Goal: Task Accomplishment & Management: Complete application form

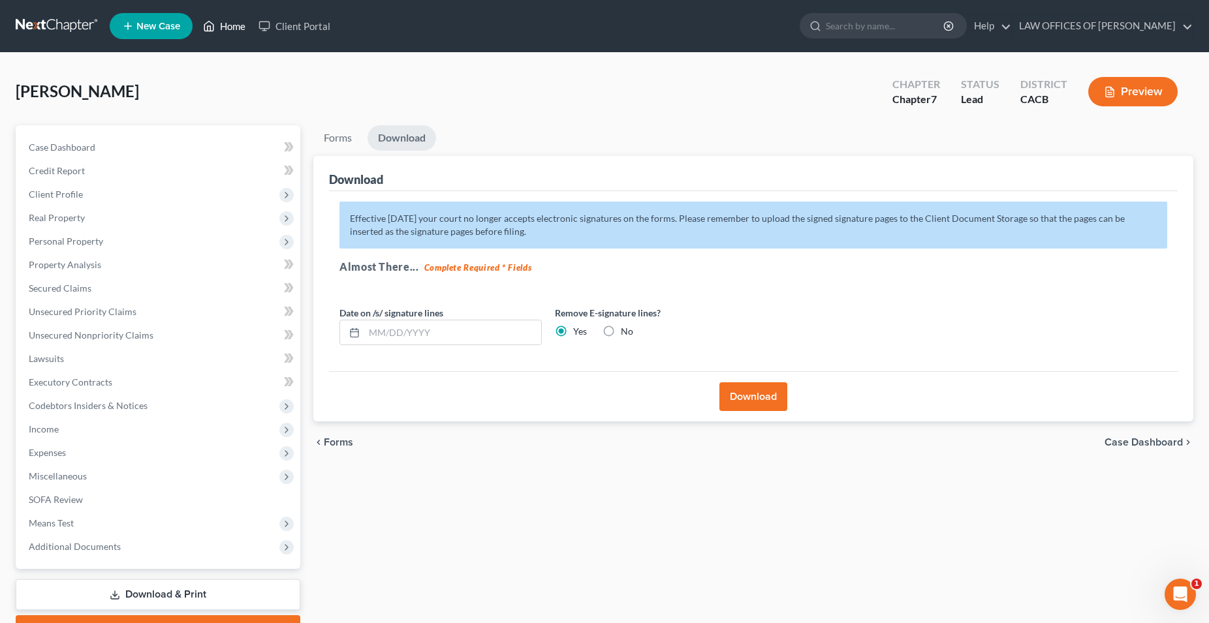
click at [233, 25] on link "Home" at bounding box center [223, 25] width 55 height 23
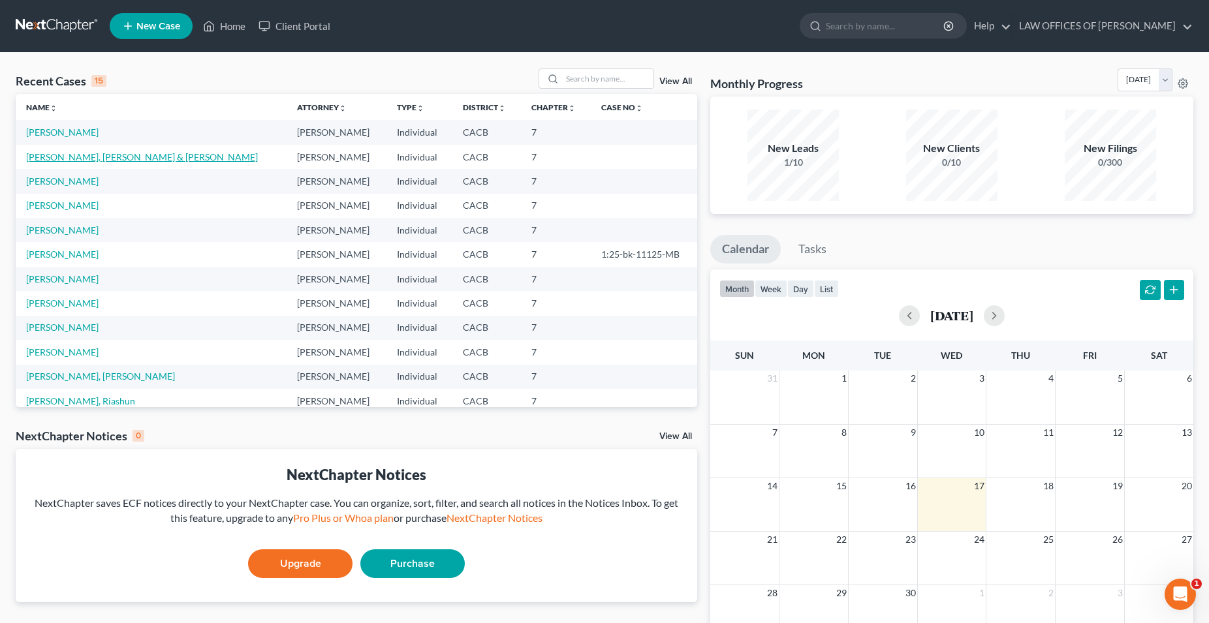
click at [132, 157] on link "[PERSON_NAME], [PERSON_NAME] & [PERSON_NAME]" at bounding box center [142, 156] width 232 height 11
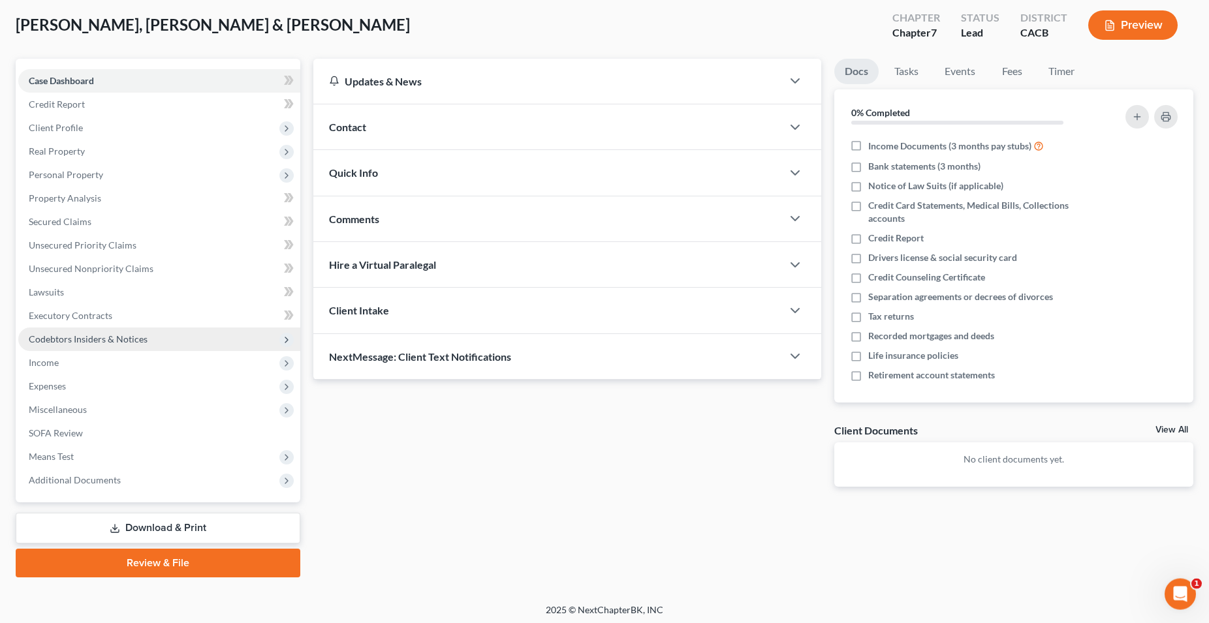
scroll to position [69, 0]
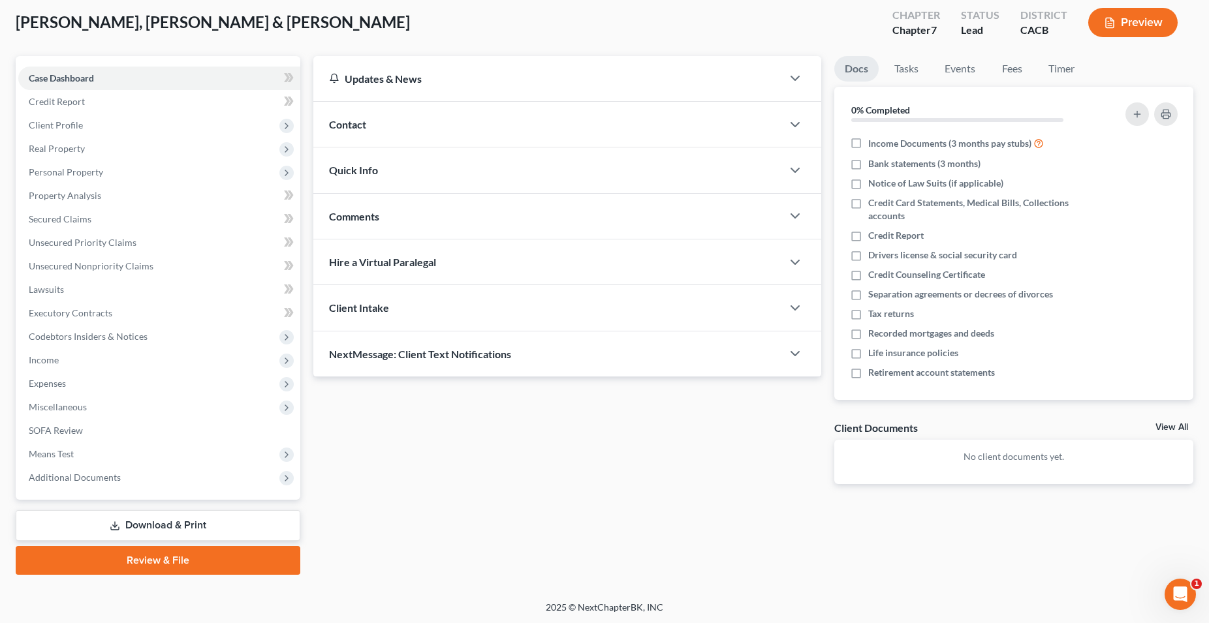
click at [171, 525] on link "Download & Print" at bounding box center [158, 525] width 285 height 31
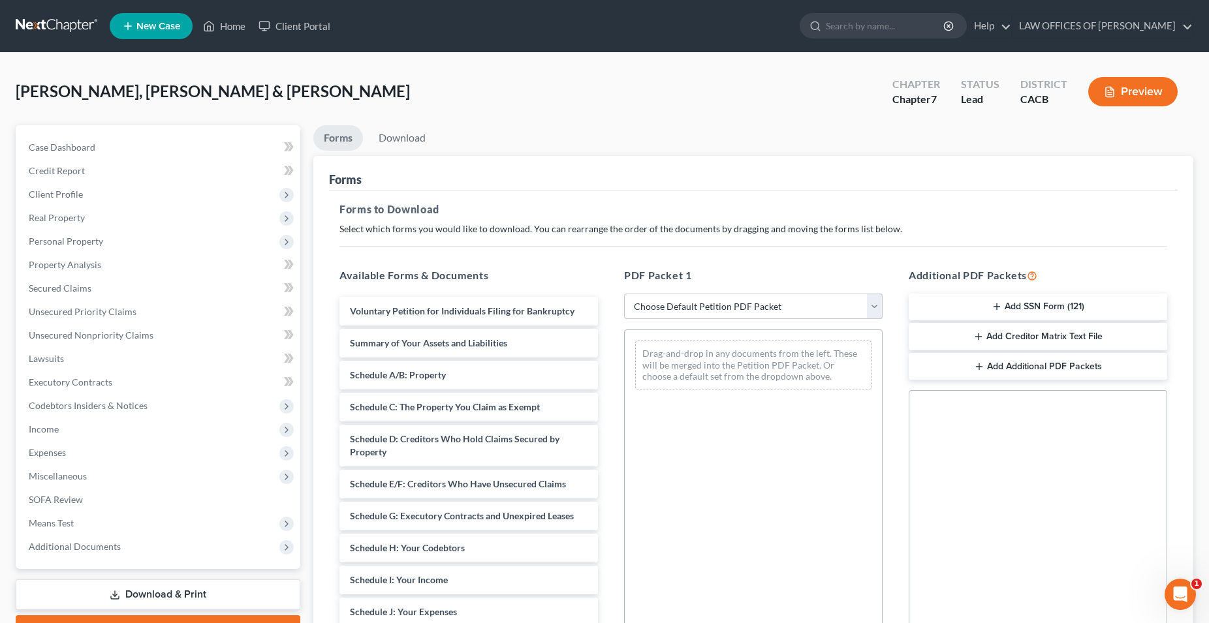
click at [624, 294] on select "Choose Default Petition PDF Packet Complete Bankruptcy Petition (all forms and …" at bounding box center [753, 307] width 258 height 26
click at [690, 207] on h5 "Forms to Download" at bounding box center [752, 210] width 827 height 16
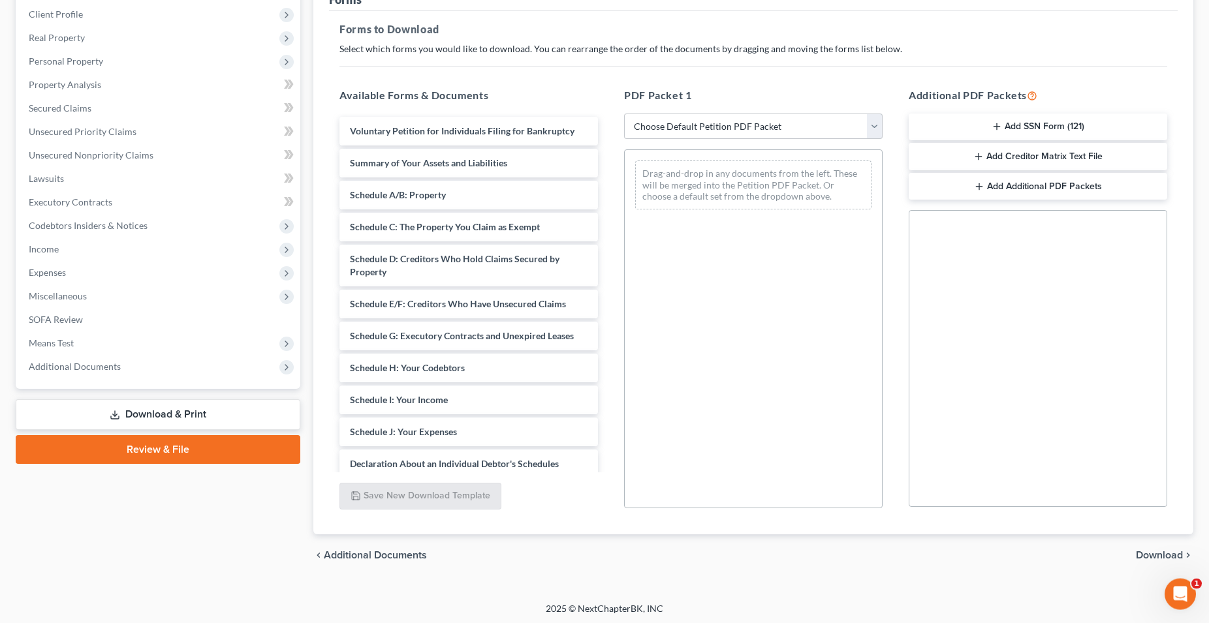
scroll to position [182, 0]
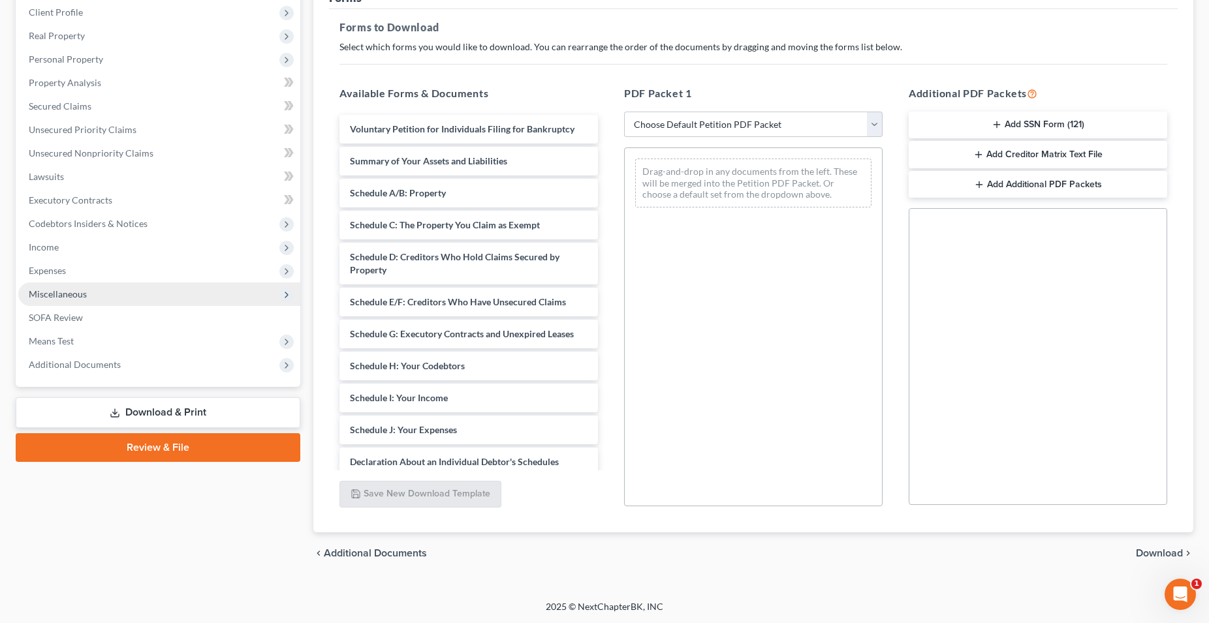
click at [77, 301] on span "Miscellaneous" at bounding box center [159, 294] width 282 height 23
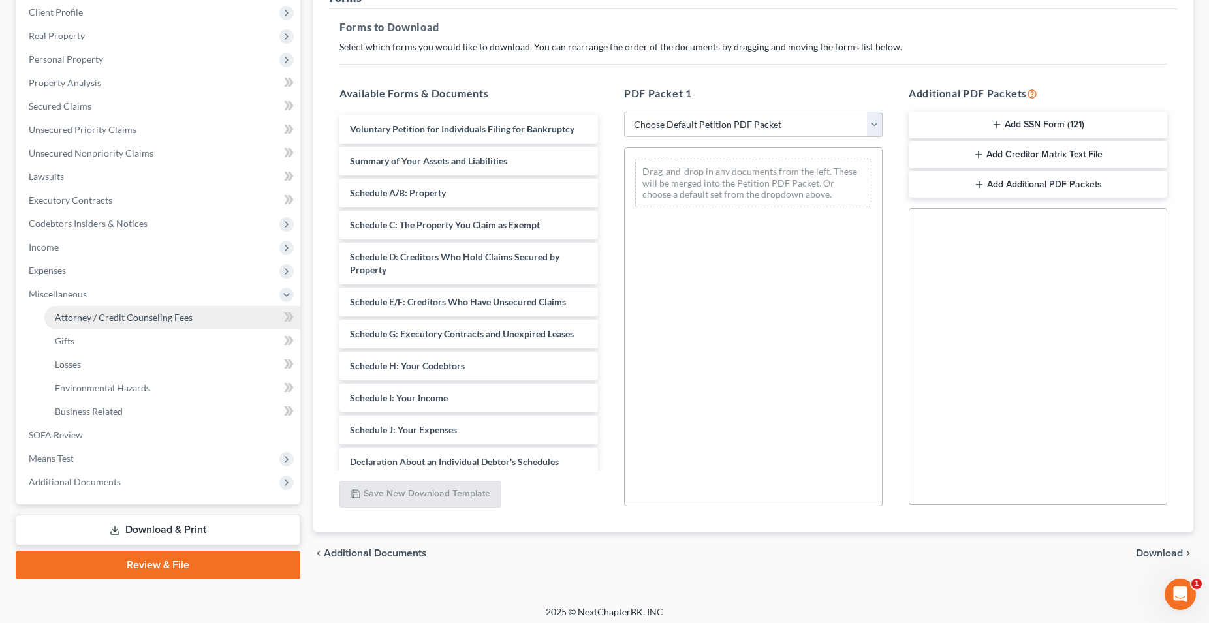
click at [108, 318] on span "Attorney / Credit Counseling Fees" at bounding box center [124, 317] width 138 height 11
select select "0"
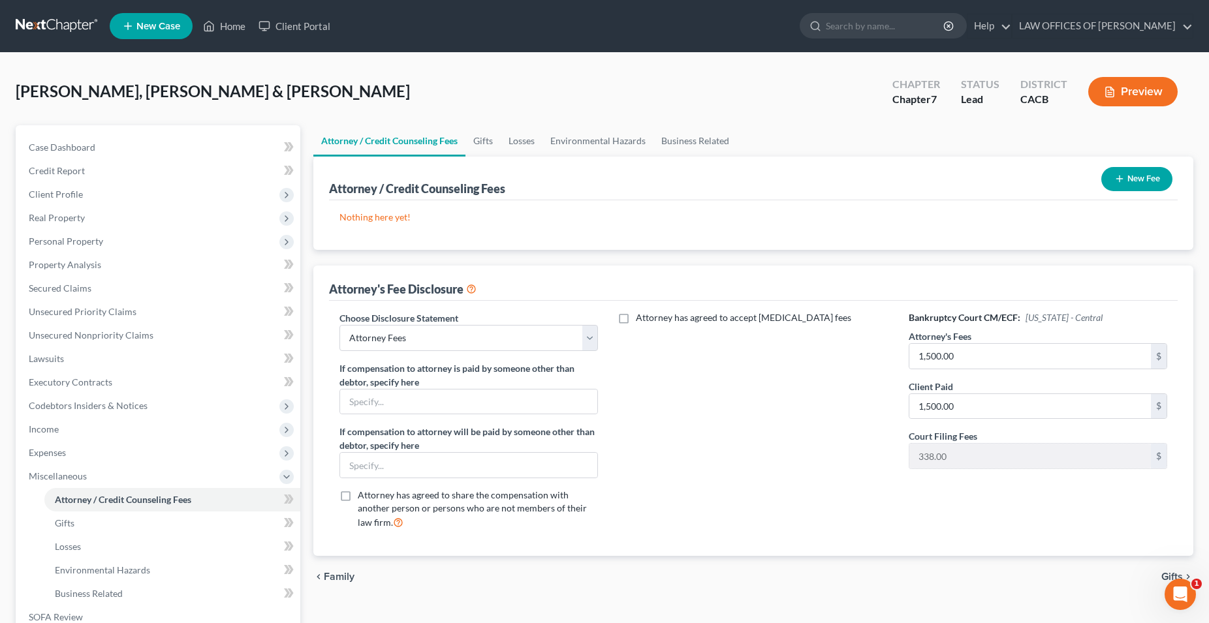
click at [1141, 176] on button "New Fee" at bounding box center [1136, 179] width 71 height 24
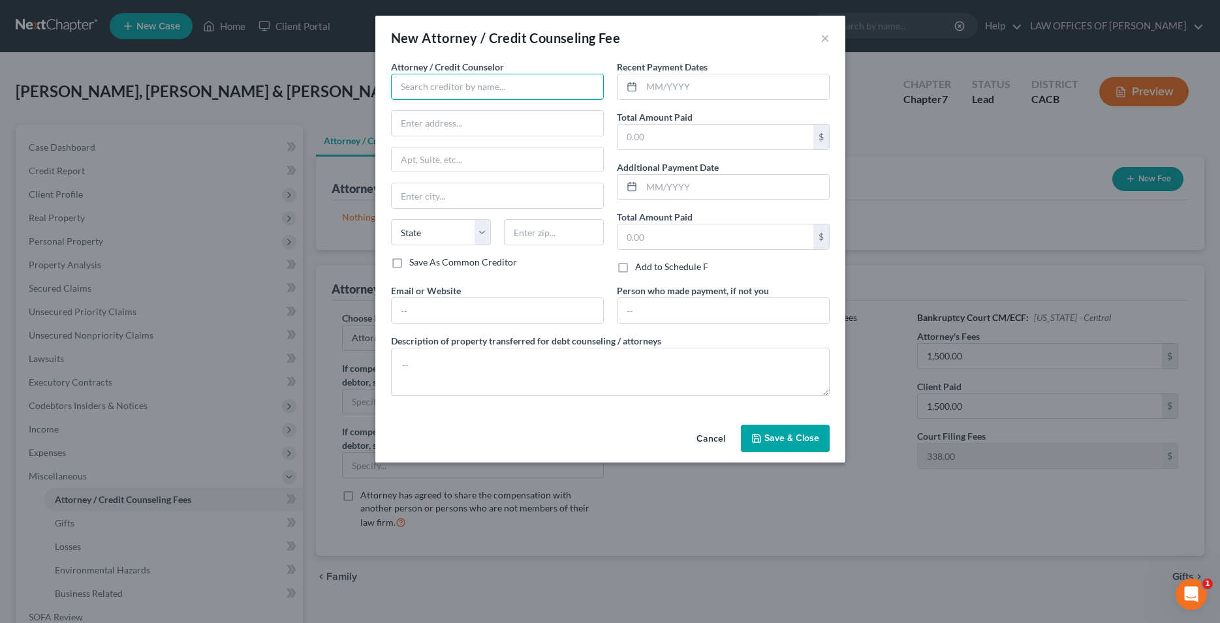
click at [515, 85] on input "text" at bounding box center [497, 87] width 213 height 26
click at [501, 114] on div "[PERSON_NAME], ESQ." at bounding box center [469, 109] width 136 height 13
type input "[PERSON_NAME], ESQ."
type input "[STREET_ADDRESS]"
type input "SUITE #322"
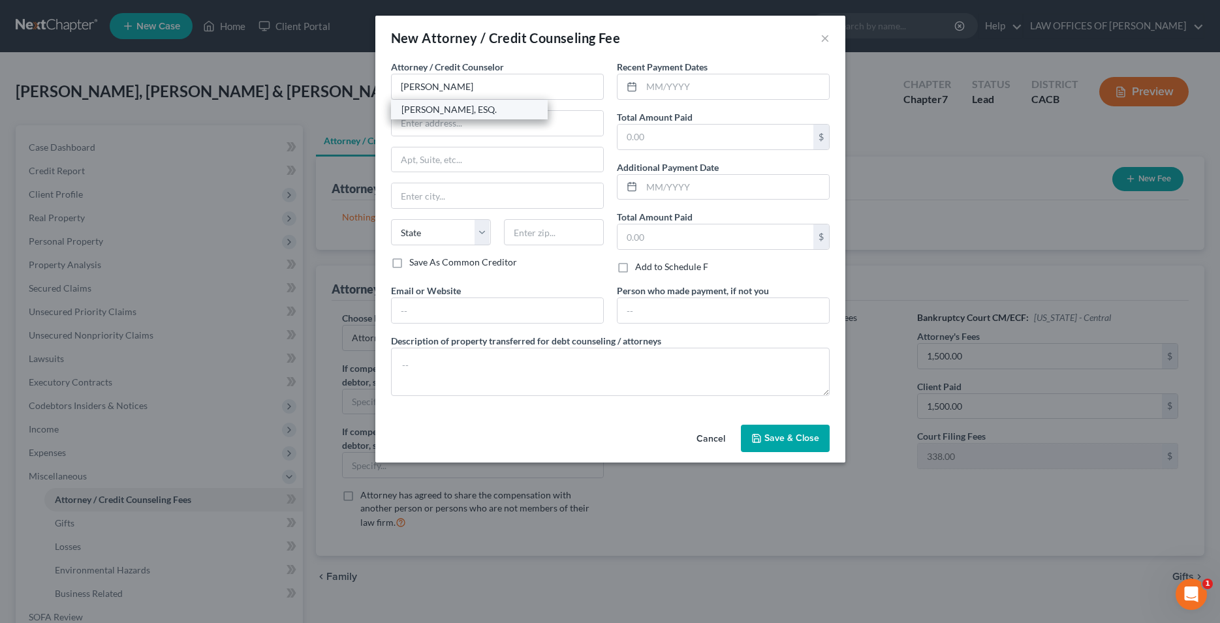
type input "[GEOGRAPHIC_DATA]"
select select "4"
type input "91203"
click at [473, 310] on input "text" at bounding box center [497, 310] width 211 height 25
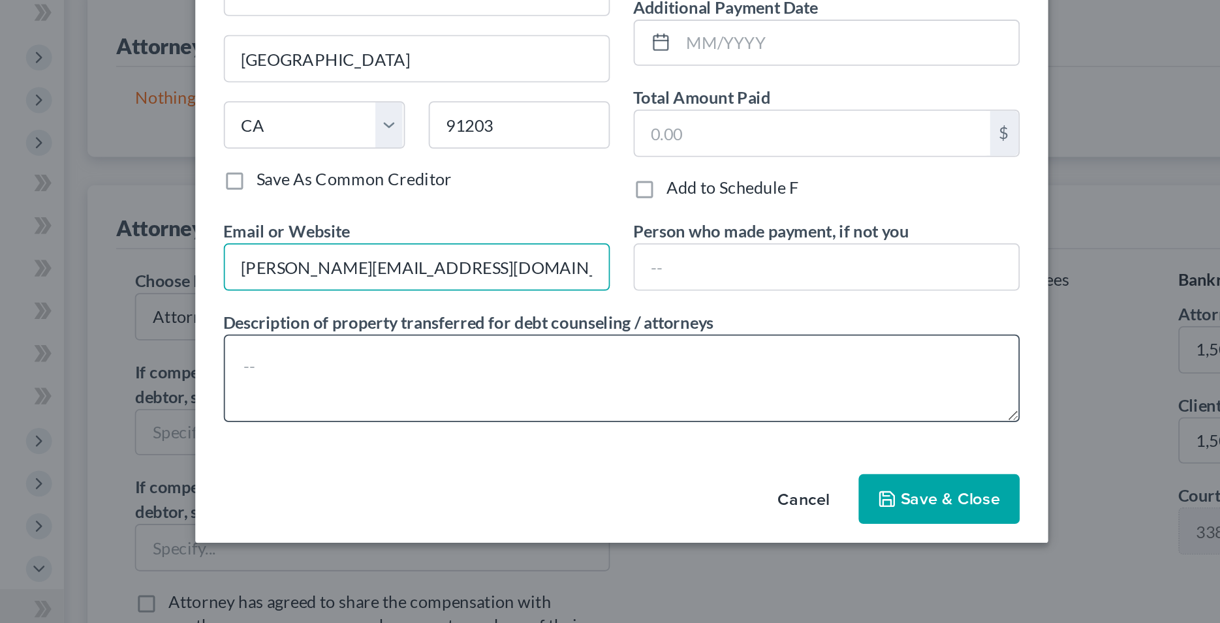
type input "[PERSON_NAME][EMAIL_ADDRESS][DOMAIN_NAME]"
click at [473, 362] on textarea at bounding box center [610, 372] width 439 height 48
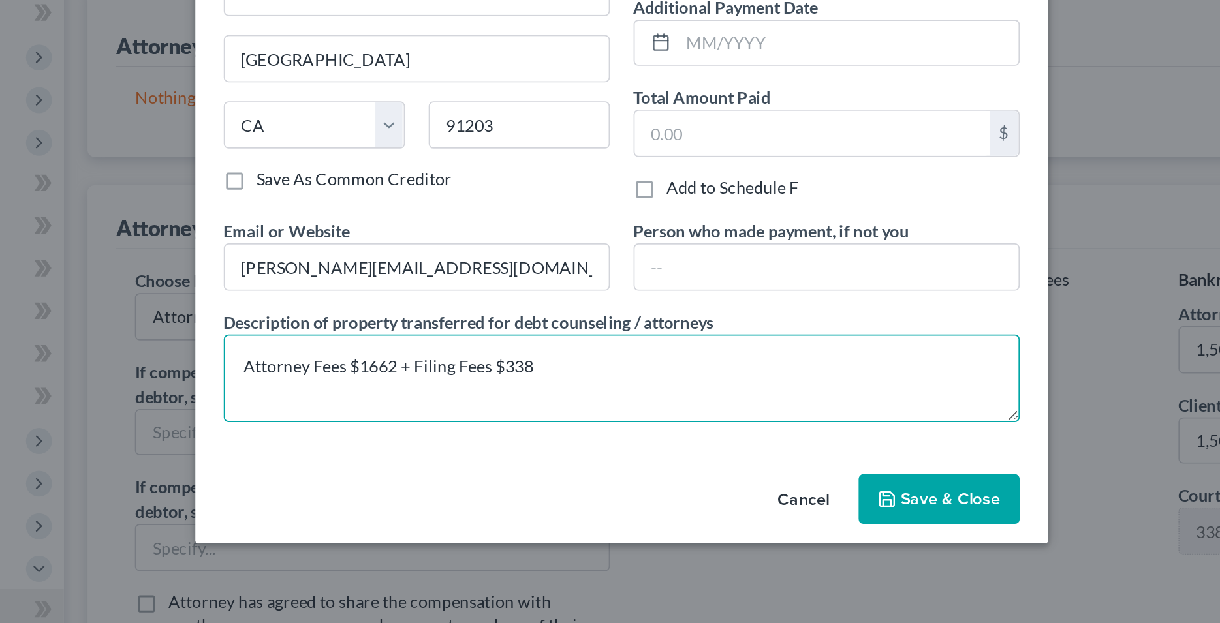
type textarea "Attorney Fees $1662 + Filing Fees $338"
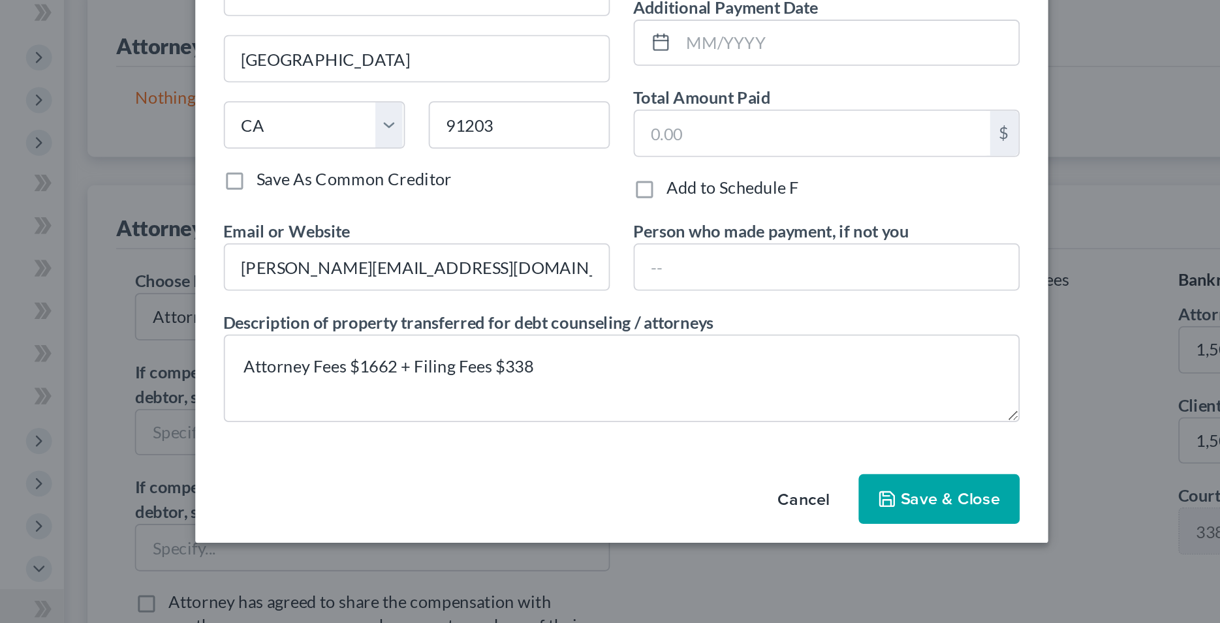
click at [499, 425] on div "Cancel Save & Close" at bounding box center [610, 441] width 470 height 43
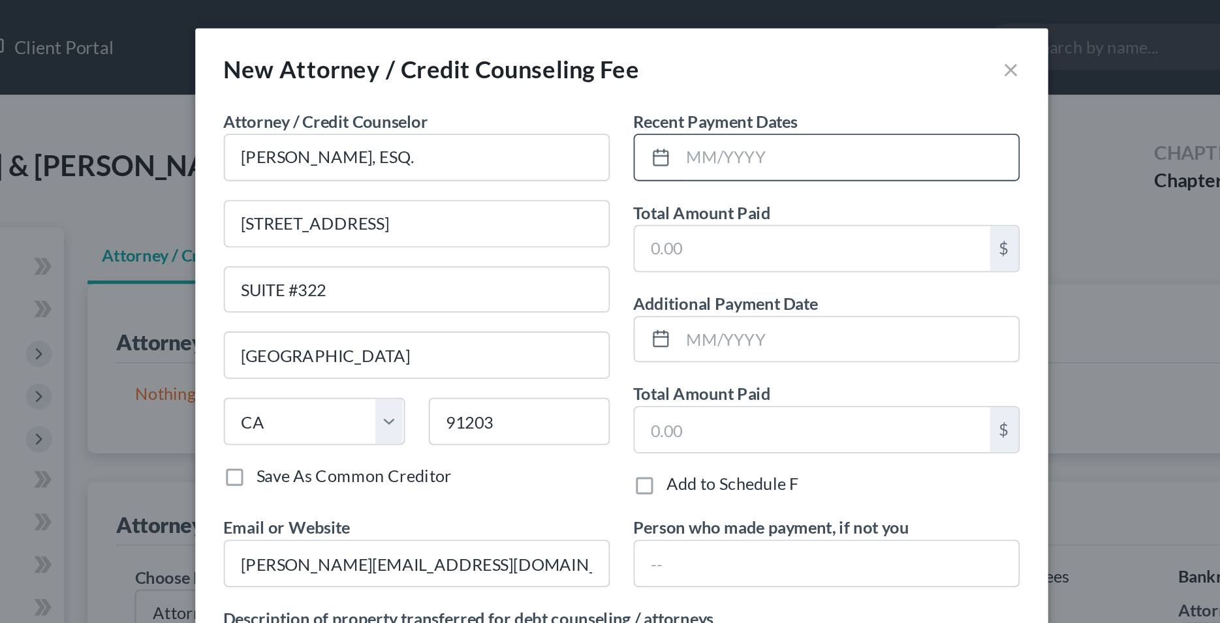
click at [656, 89] on input "text" at bounding box center [734, 86] width 187 height 25
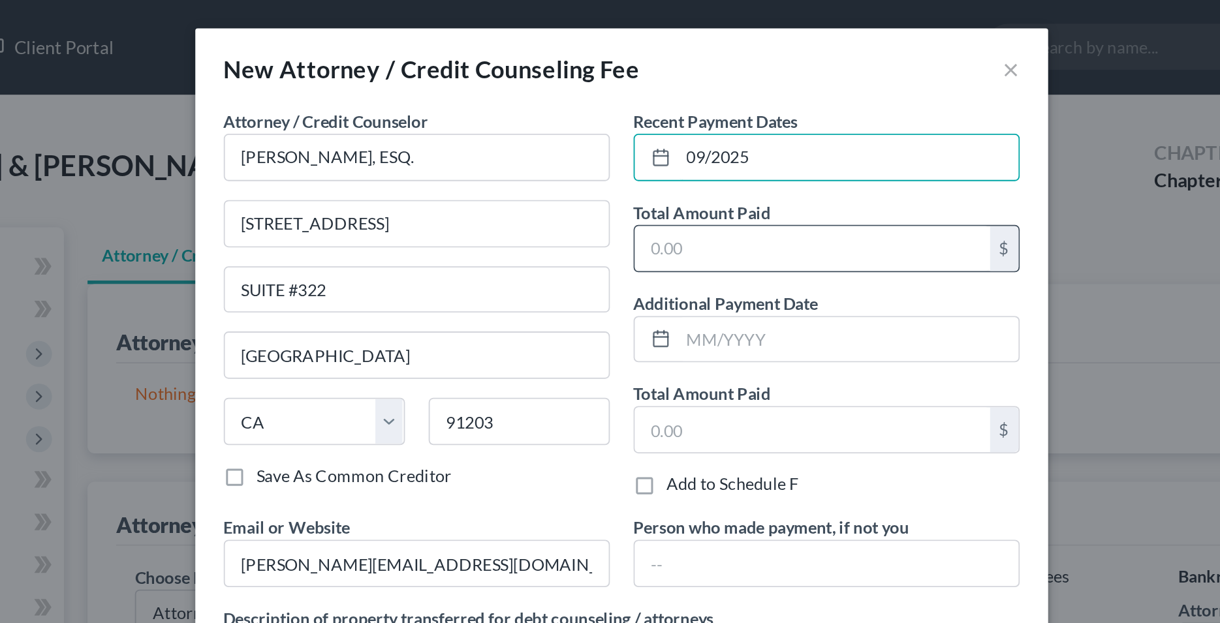
type input "09/2025"
click at [655, 136] on input "text" at bounding box center [715, 137] width 196 height 25
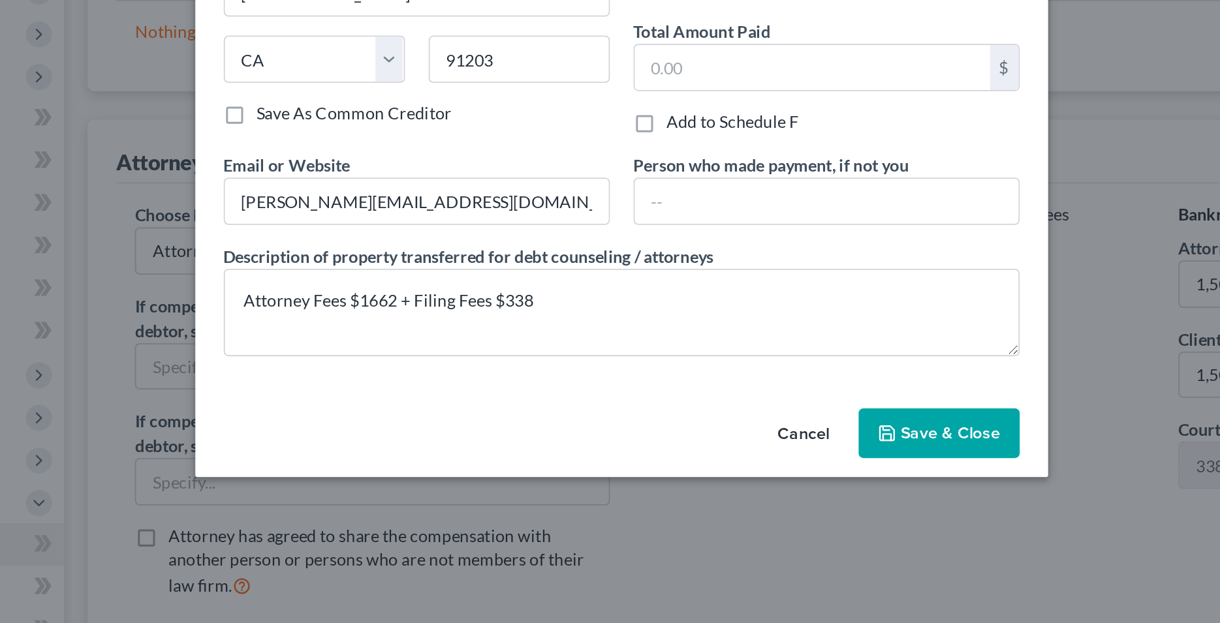
type input "2,000"
click at [786, 439] on span "Save & Close" at bounding box center [791, 438] width 55 height 11
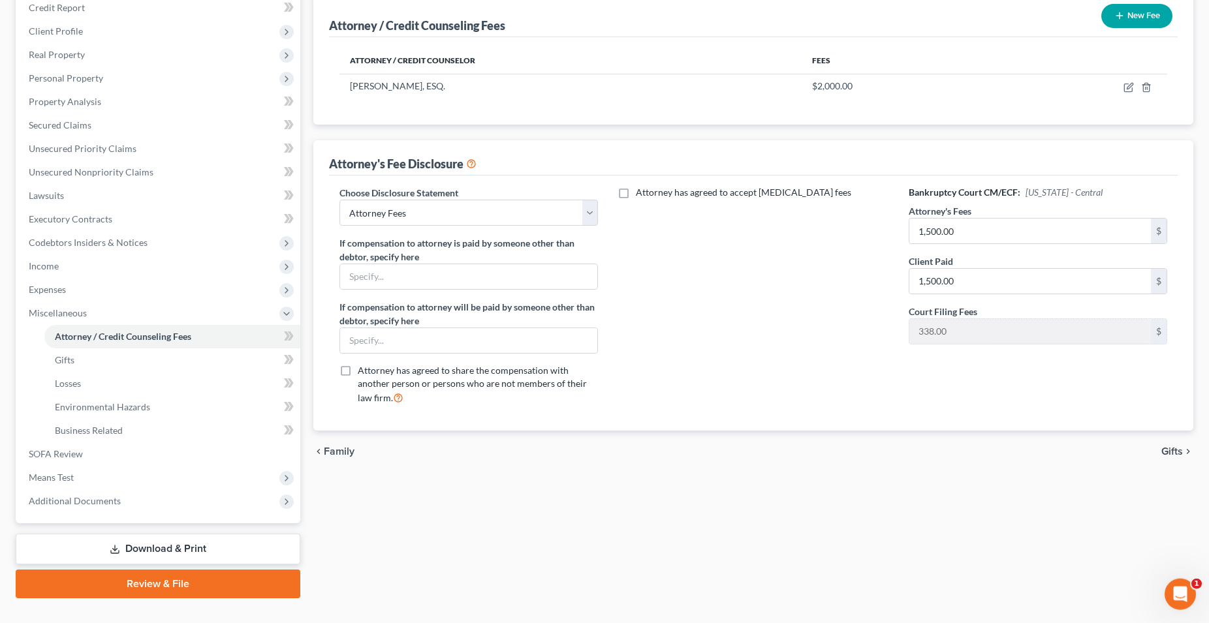
scroll to position [162, 0]
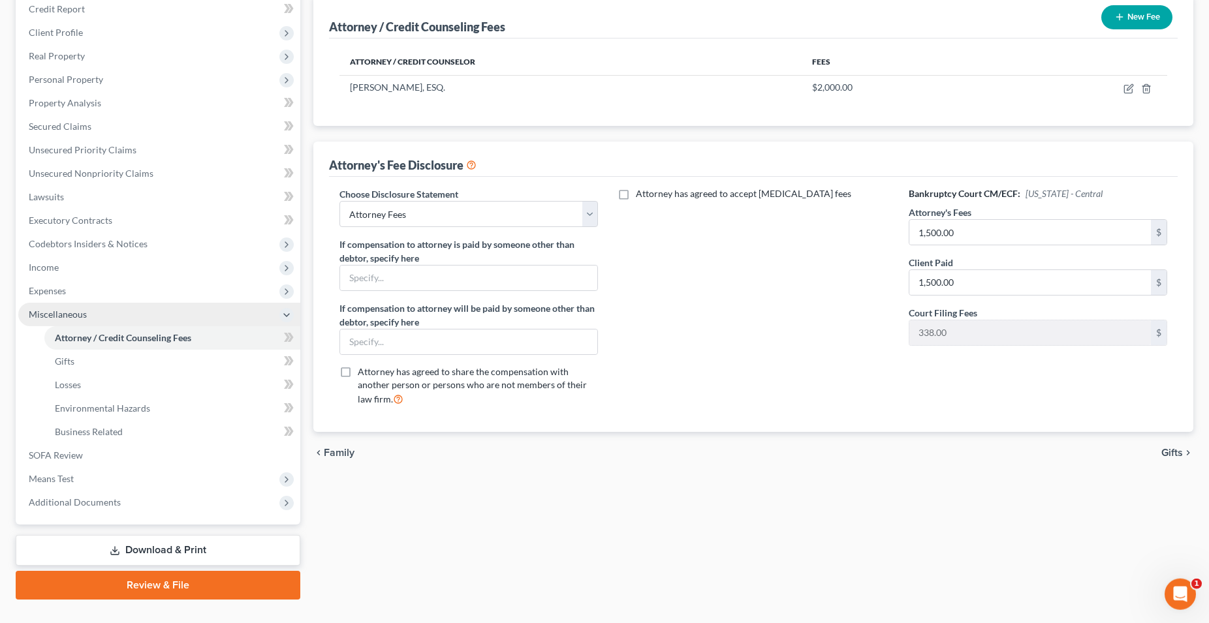
click at [57, 317] on span "Miscellaneous" at bounding box center [58, 314] width 58 height 11
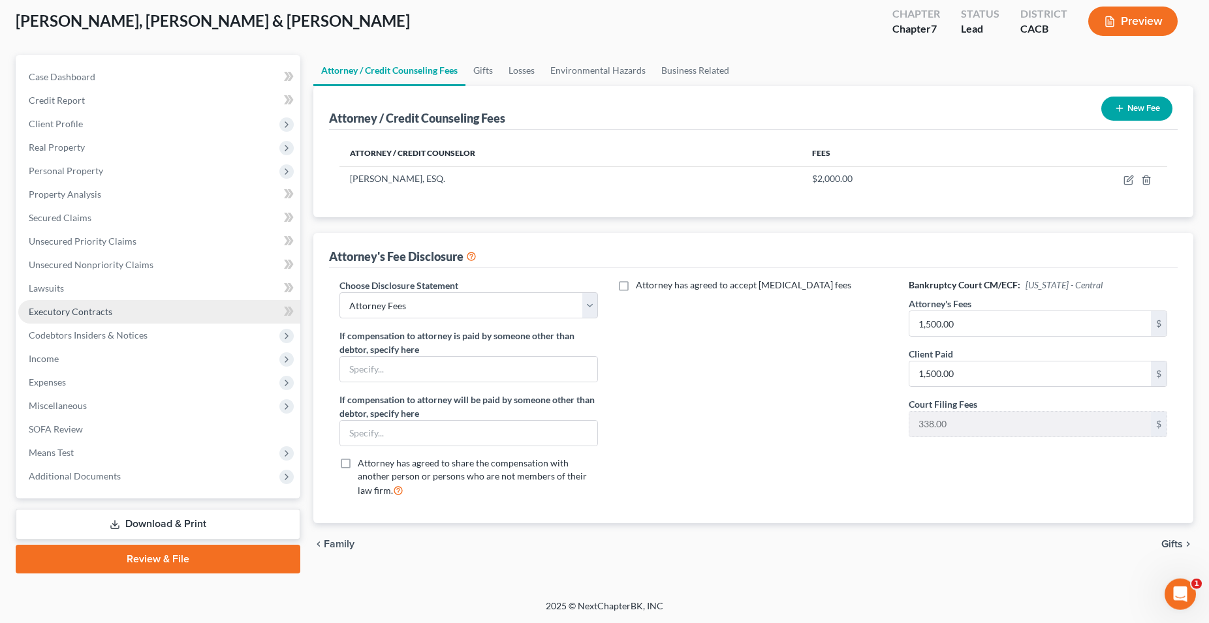
scroll to position [69, 0]
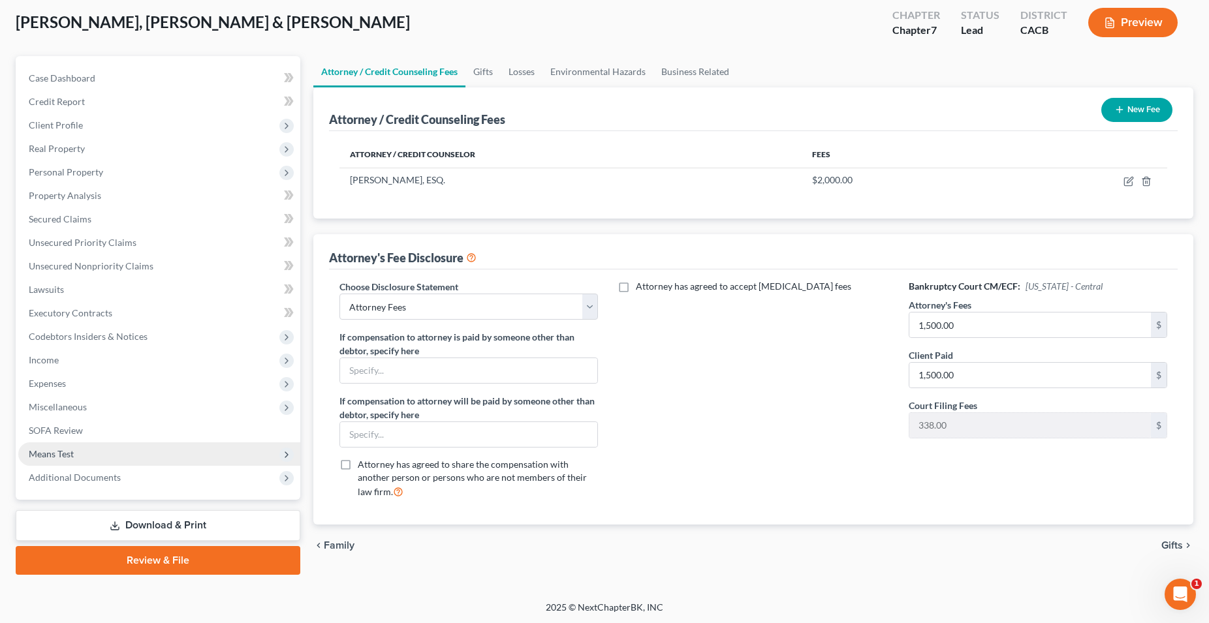
click at [59, 455] on span "Means Test" at bounding box center [51, 453] width 45 height 11
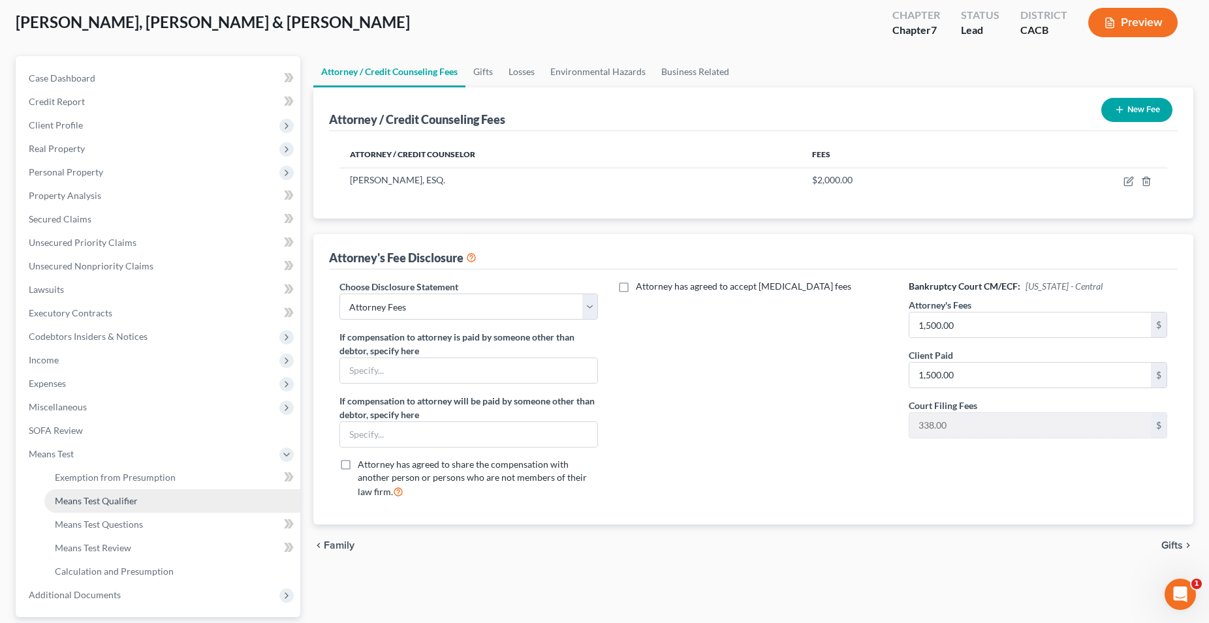
click at [119, 505] on span "Means Test Qualifier" at bounding box center [96, 500] width 83 height 11
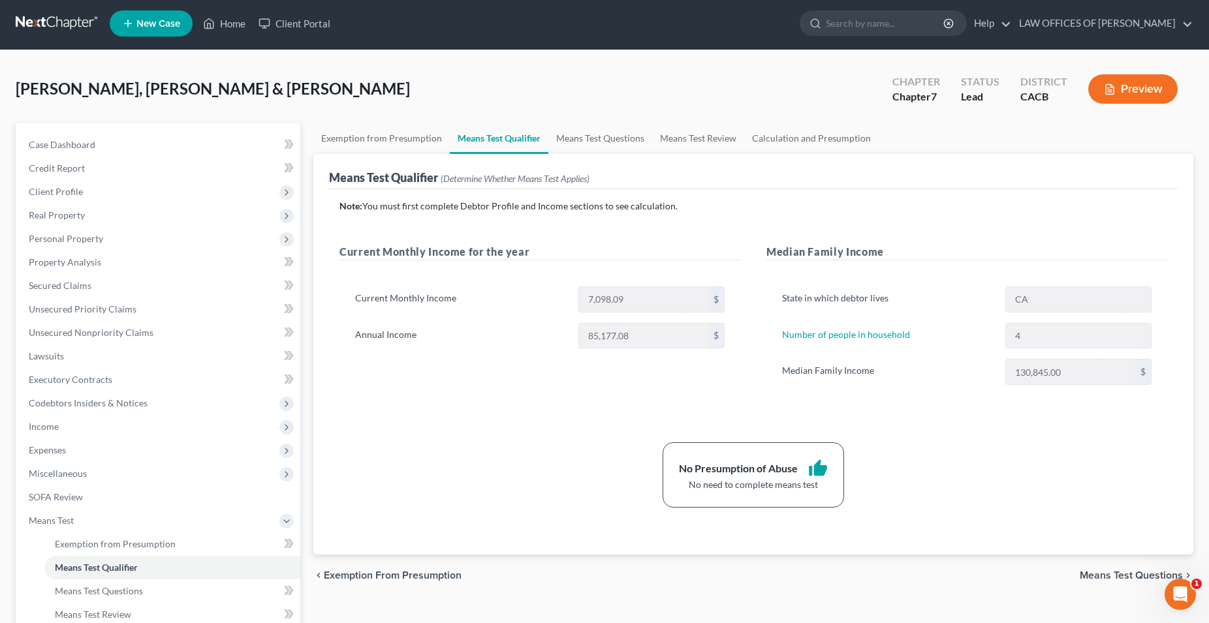
scroll to position [3, 0]
click at [60, 521] on span "Means Test" at bounding box center [51, 519] width 45 height 11
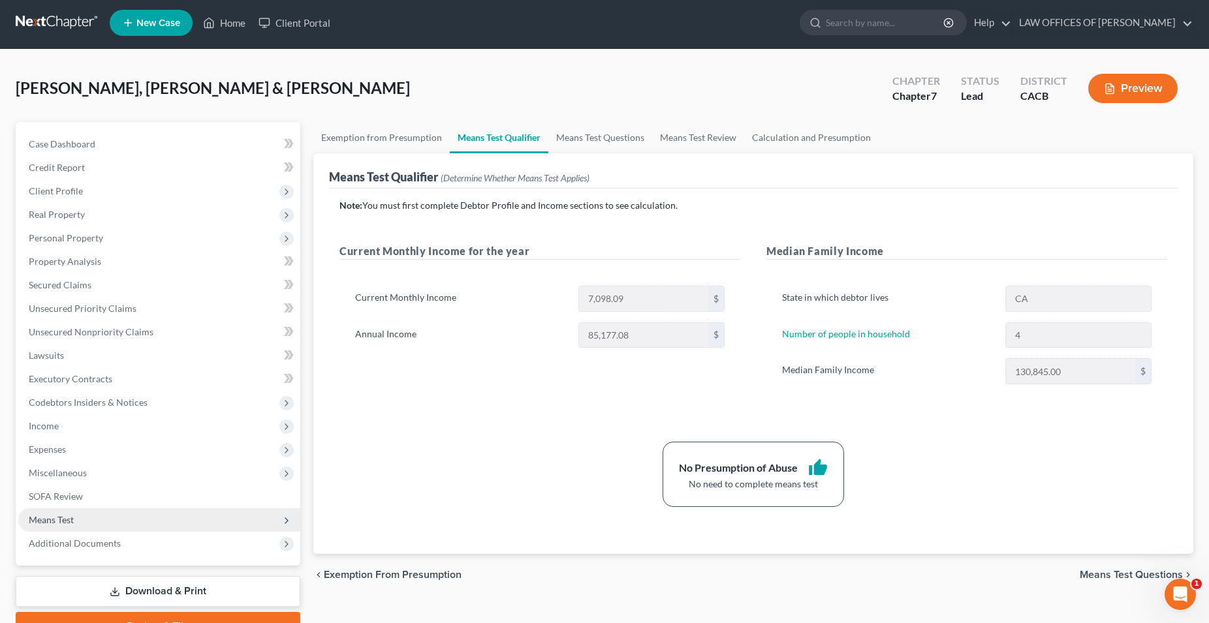
scroll to position [69, 0]
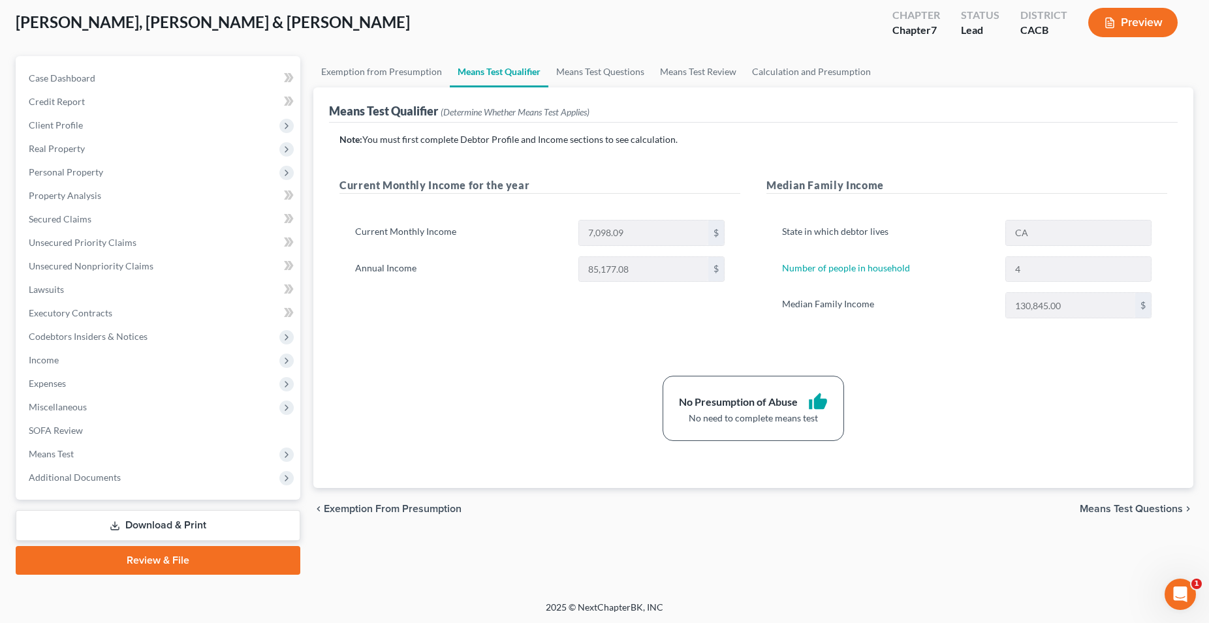
click at [181, 526] on link "Download & Print" at bounding box center [158, 525] width 285 height 31
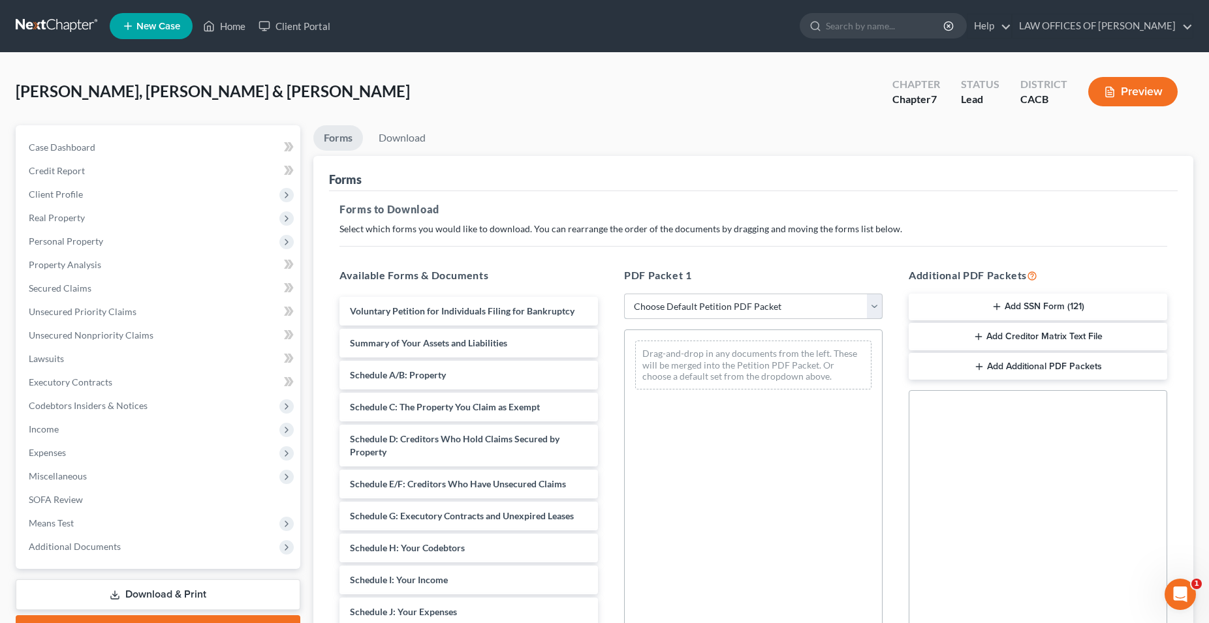
click at [624, 294] on select "Choose Default Petition PDF Packet Complete Bankruptcy Petition (all forms and …" at bounding box center [753, 307] width 258 height 26
select select "0"
click option "Complete Bankruptcy Petition (all forms and schedules)" at bounding box center [0, 0] width 0 height 0
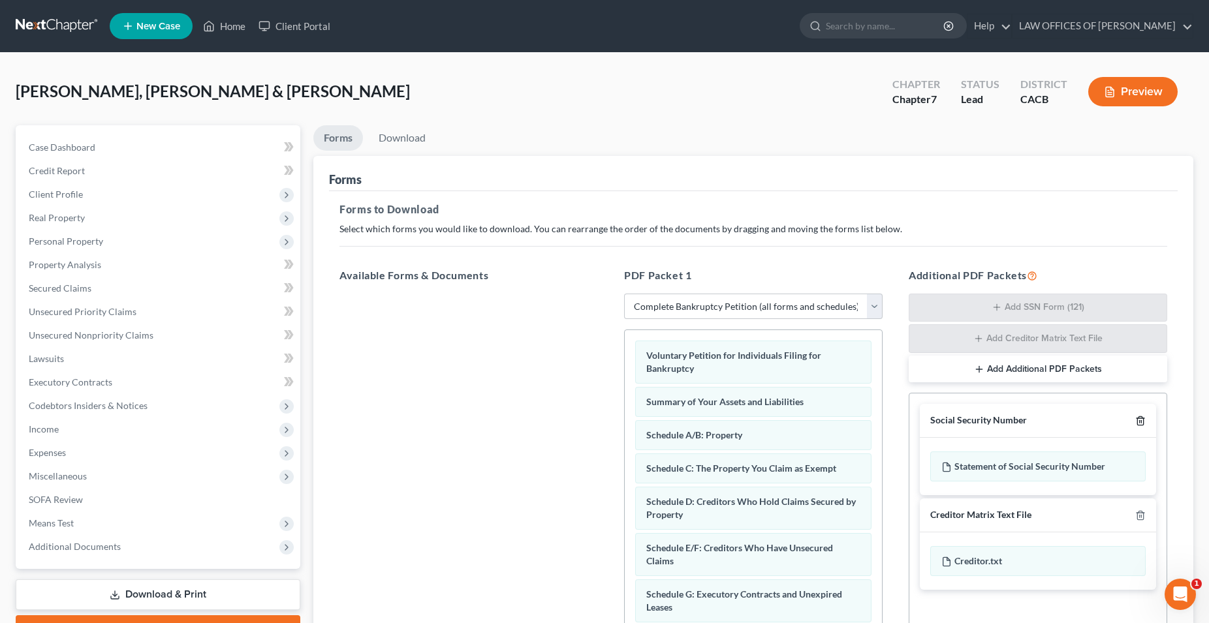
click at [1138, 424] on icon "button" at bounding box center [1140, 421] width 10 height 10
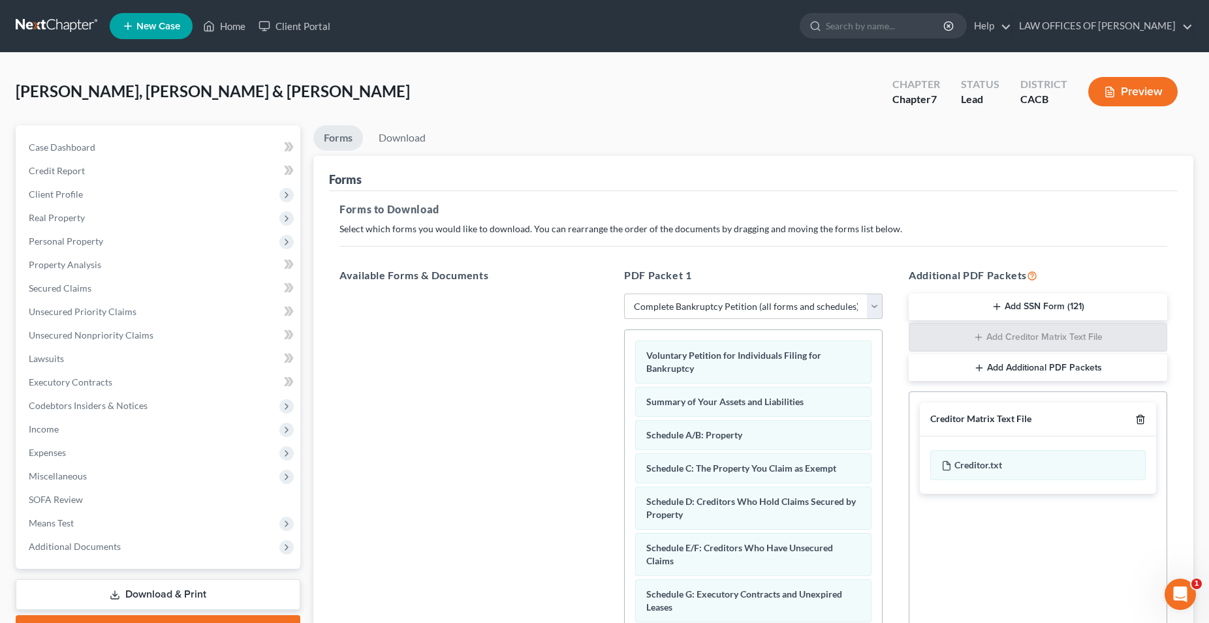
click at [1145, 422] on icon "button" at bounding box center [1140, 419] width 10 height 10
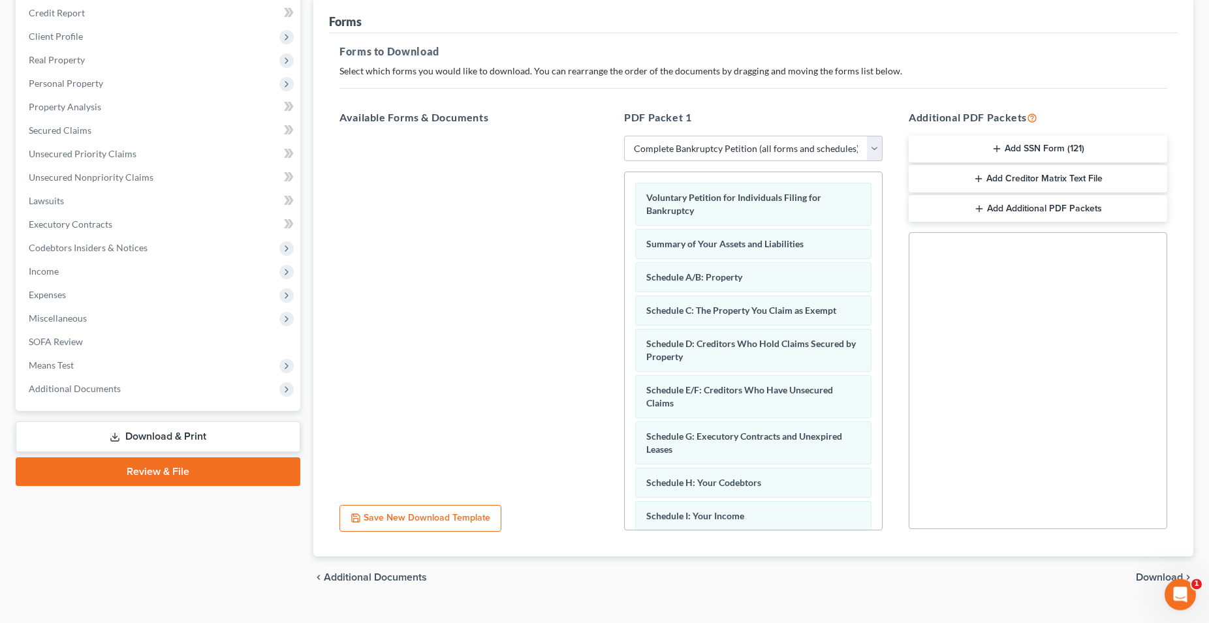
scroll to position [182, 0]
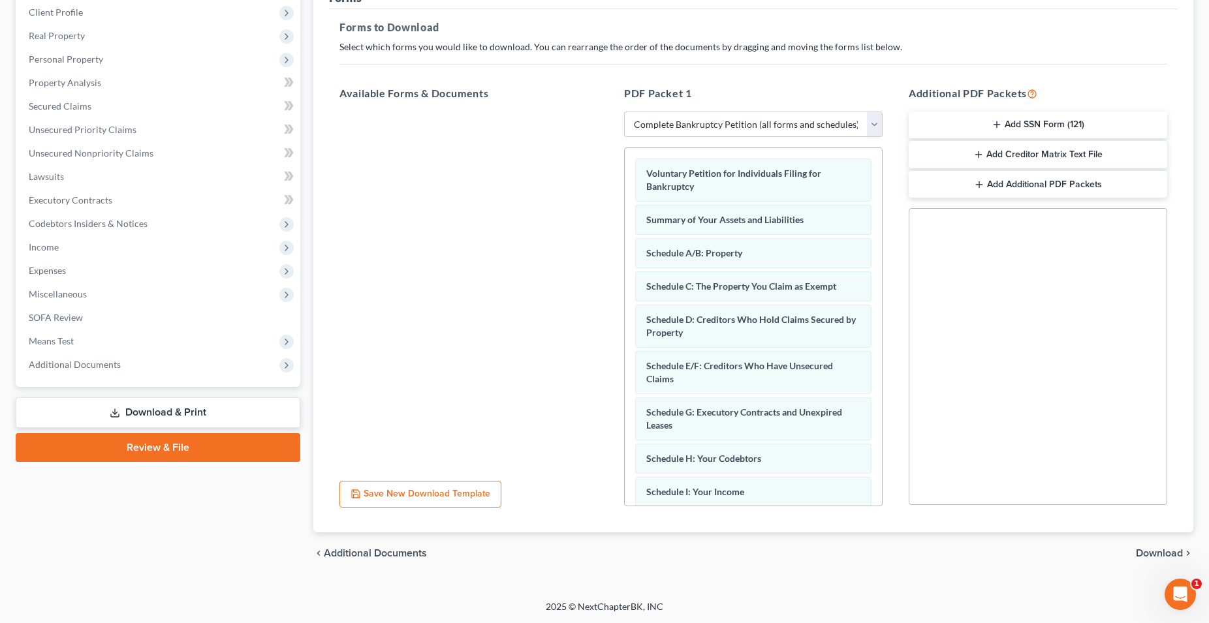
click at [1144, 548] on span "Download" at bounding box center [1158, 553] width 47 height 10
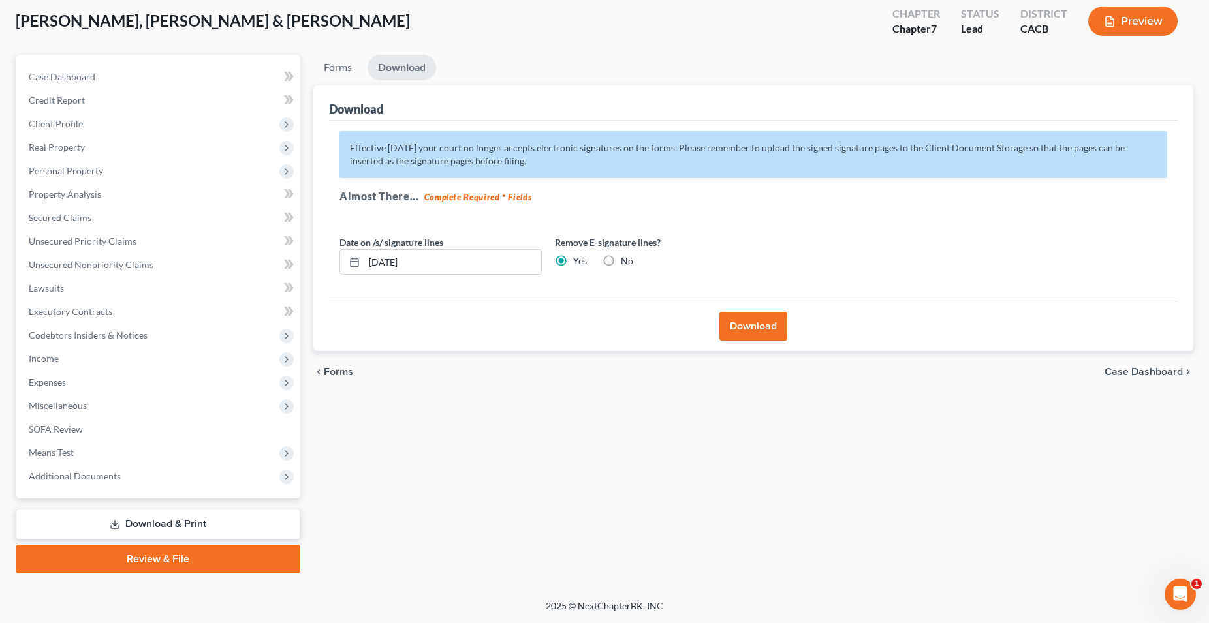
scroll to position [69, 0]
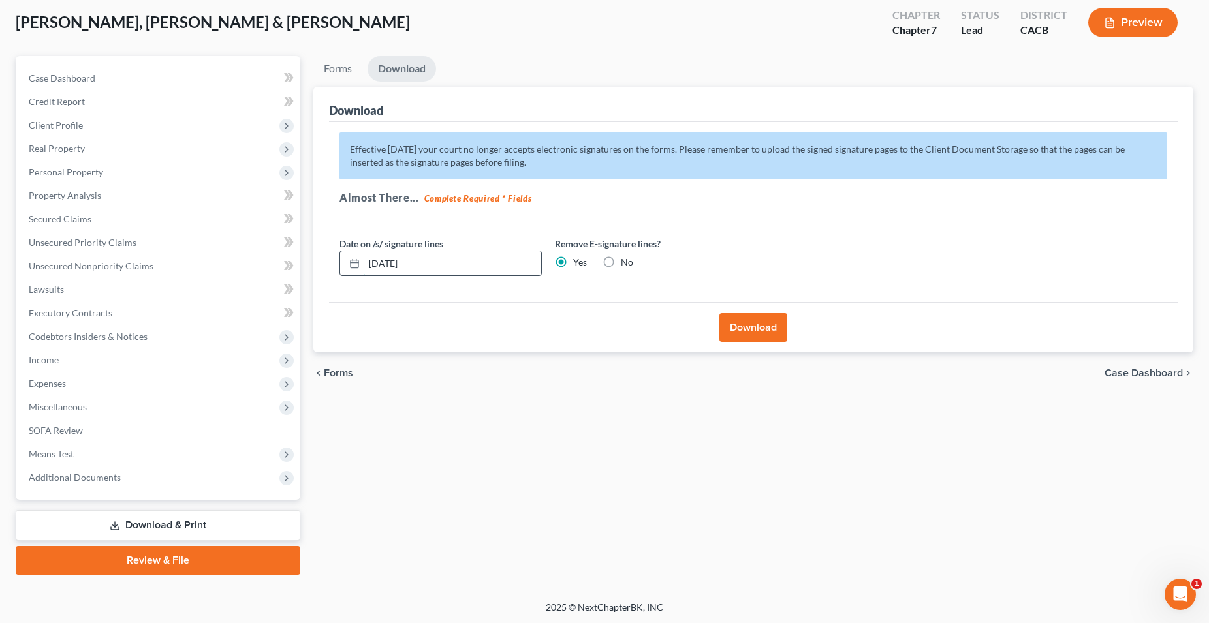
click at [443, 267] on input "[DATE]" at bounding box center [452, 263] width 177 height 25
type input "0"
click at [754, 324] on button "Download" at bounding box center [753, 327] width 68 height 29
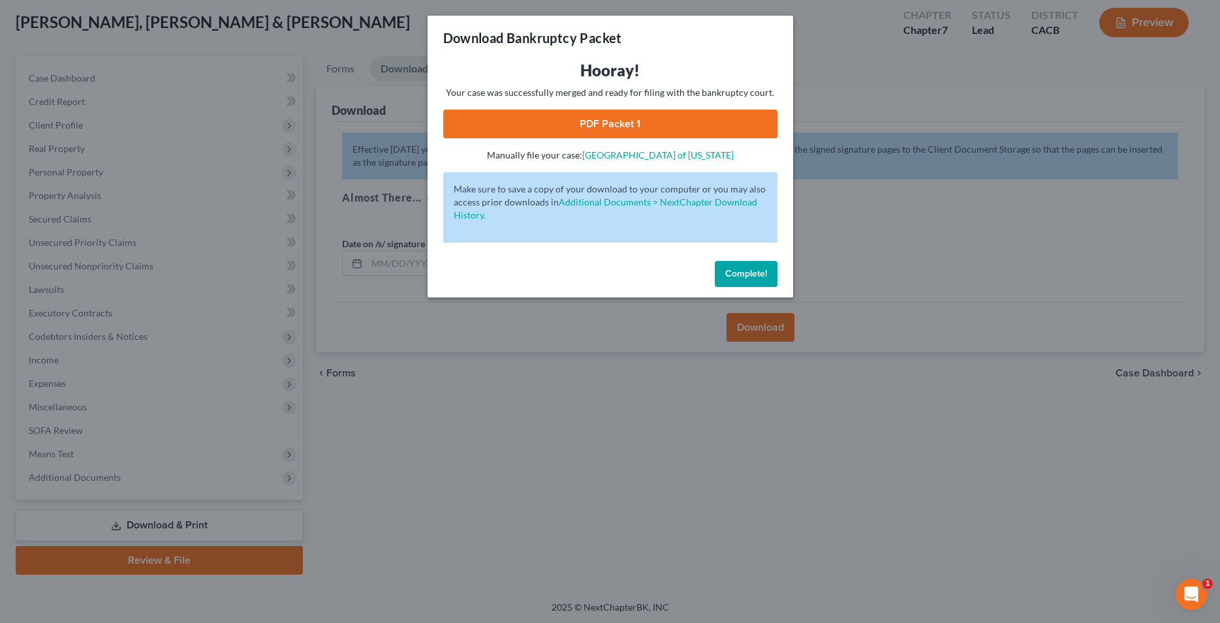
click at [615, 131] on link "PDF Packet 1" at bounding box center [610, 124] width 334 height 29
click at [767, 279] on button "Complete!" at bounding box center [746, 274] width 63 height 26
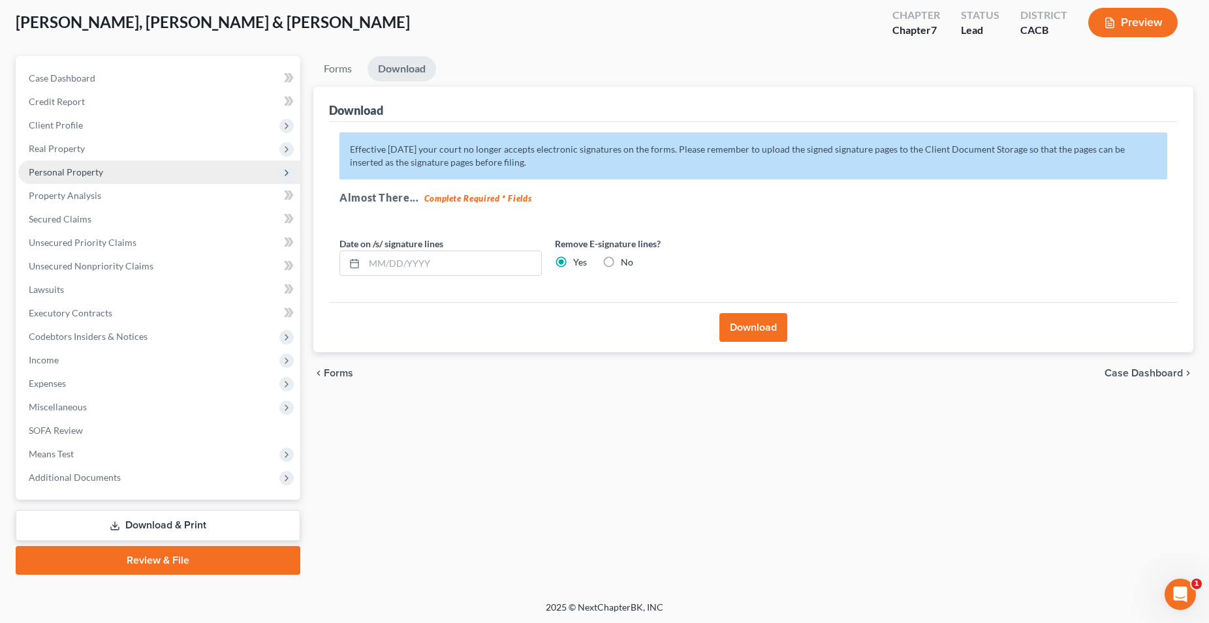
click at [74, 174] on span "Personal Property" at bounding box center [66, 171] width 74 height 11
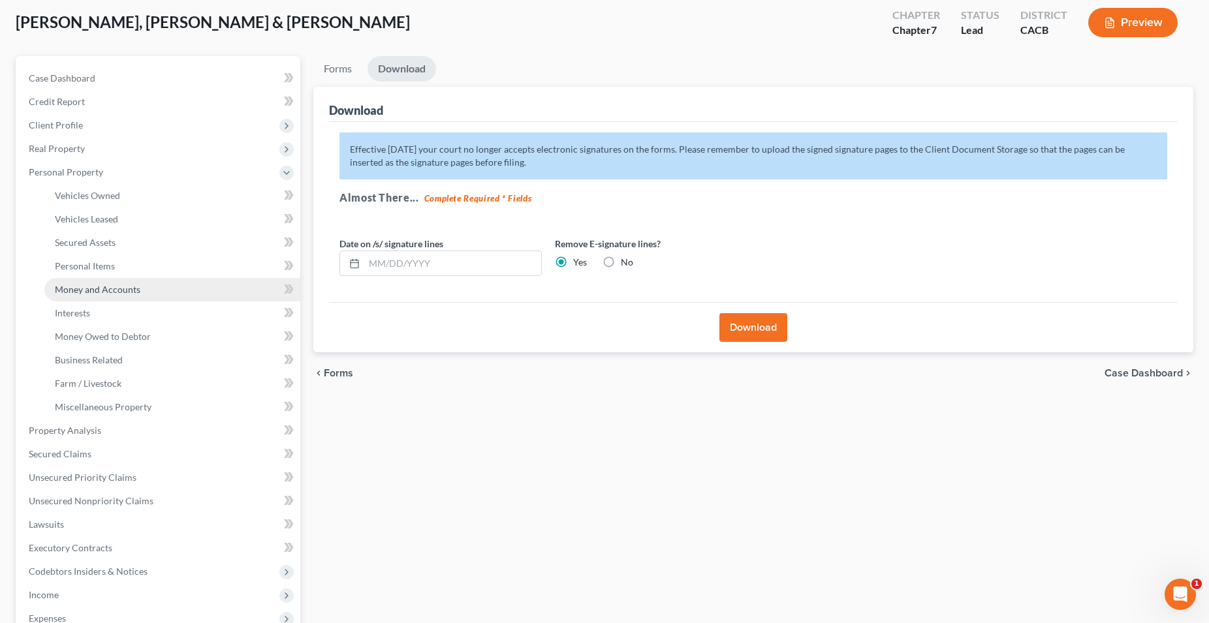
click at [117, 291] on span "Money and Accounts" at bounding box center [97, 289] width 85 height 11
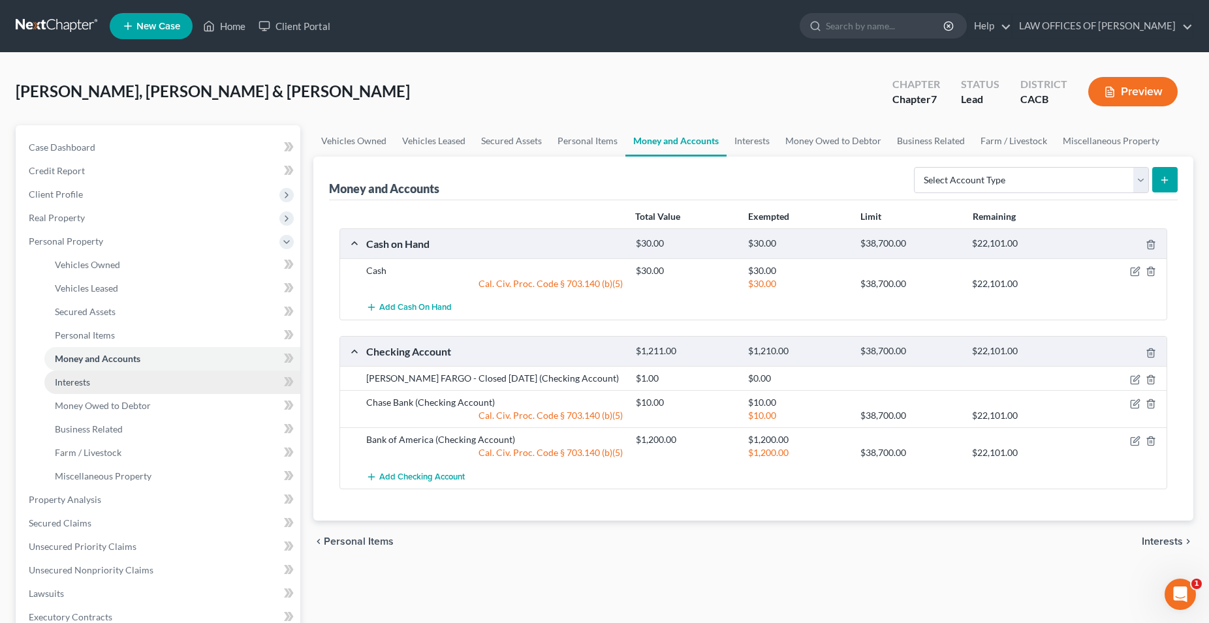
click at [83, 384] on span "Interests" at bounding box center [72, 382] width 35 height 11
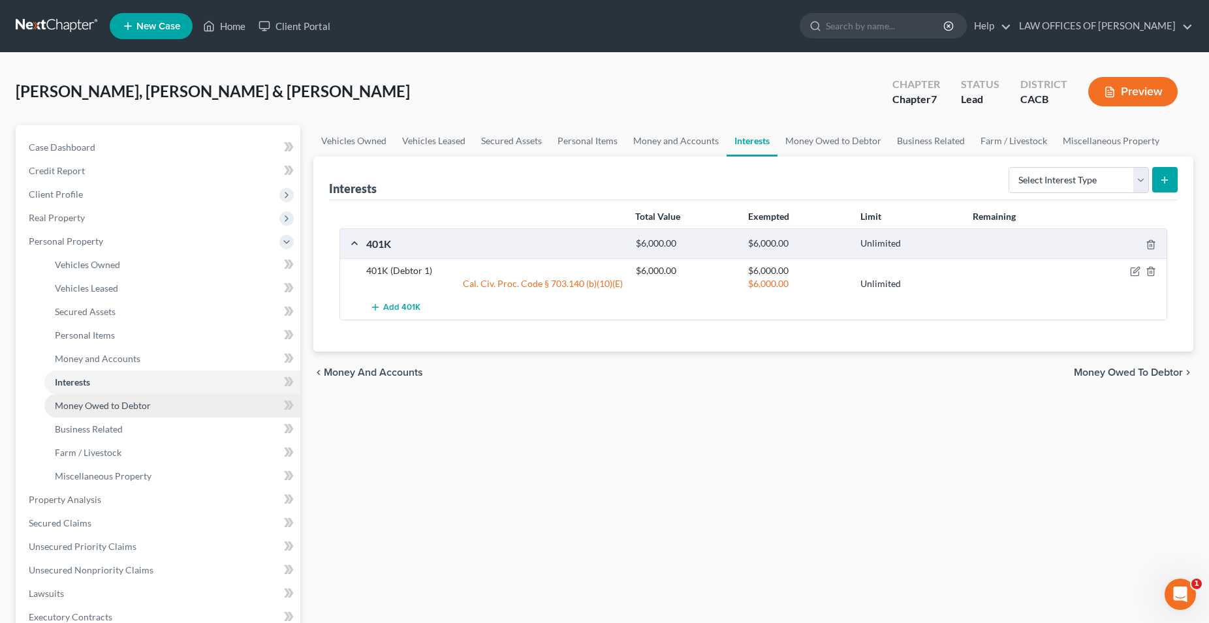
click at [131, 404] on span "Money Owed to Debtor" at bounding box center [103, 405] width 96 height 11
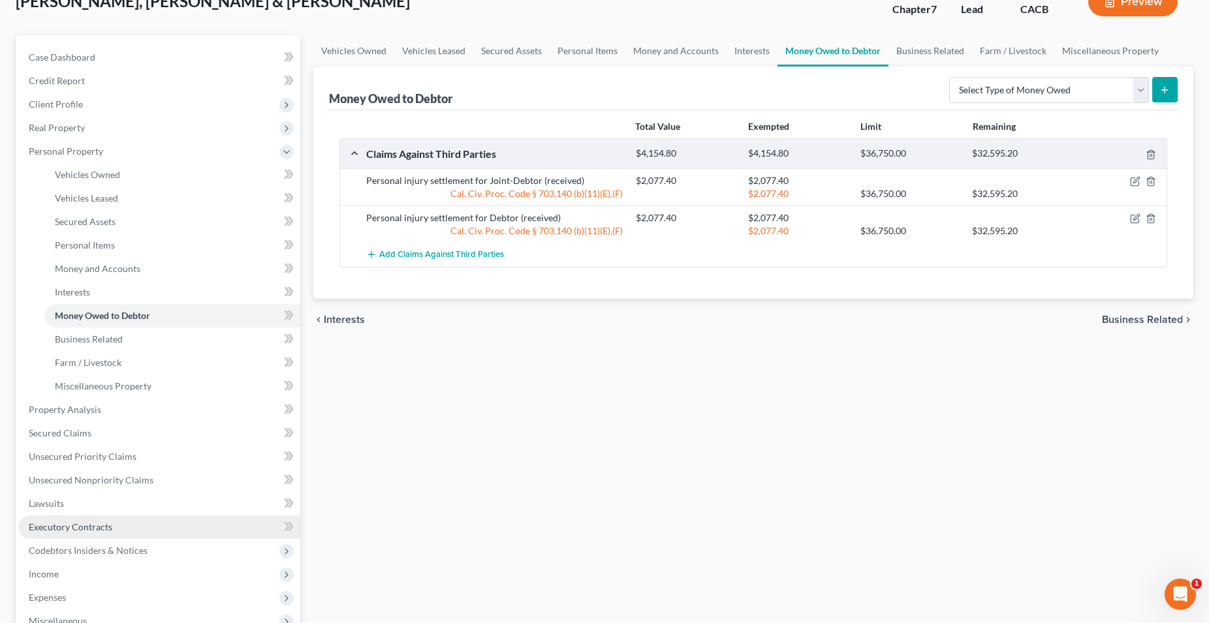
scroll to position [133, 0]
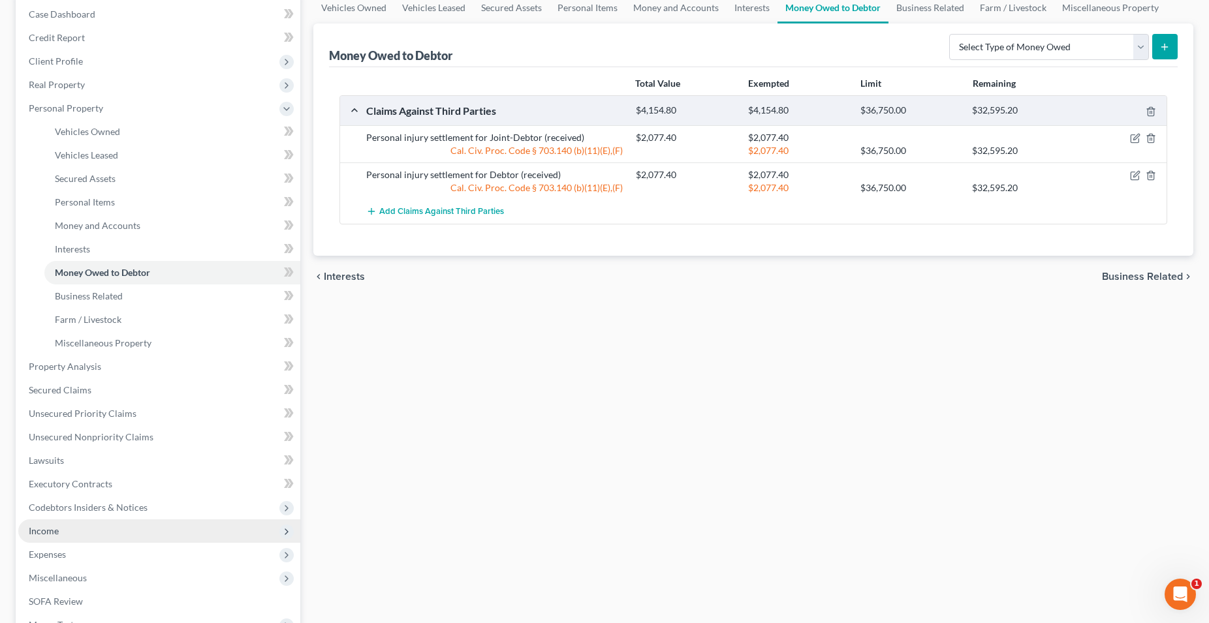
click at [46, 533] on span "Income" at bounding box center [44, 530] width 30 height 11
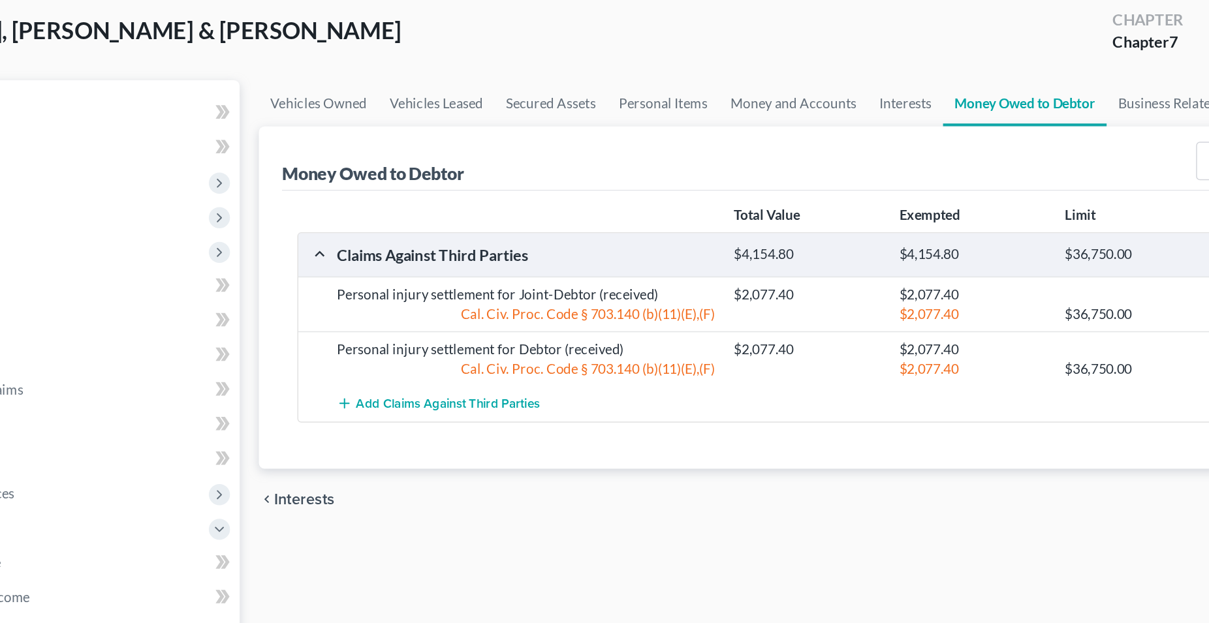
scroll to position [70, 0]
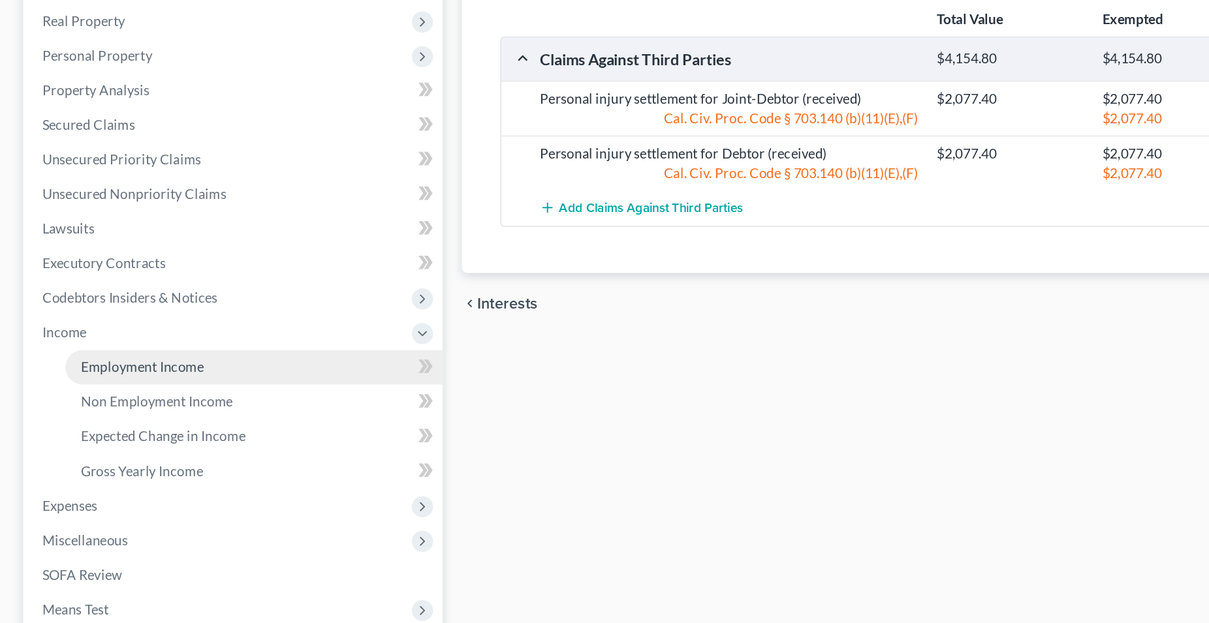
click at [104, 380] on span "Employment Income" at bounding box center [97, 382] width 84 height 11
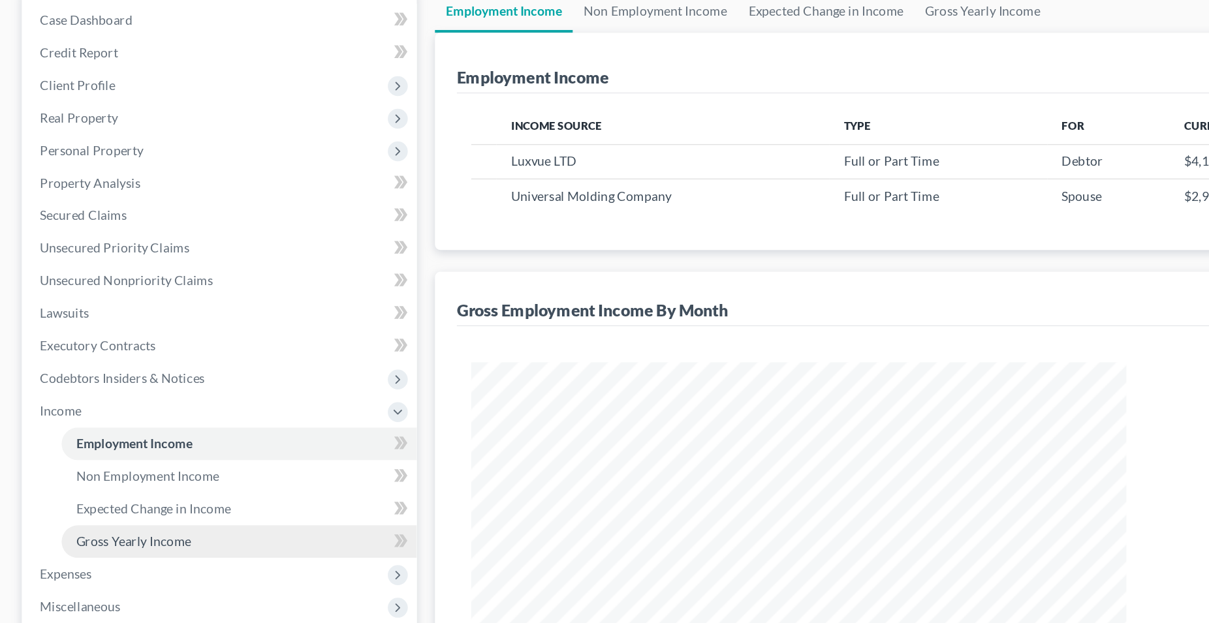
click at [110, 524] on span "Gross Yearly Income" at bounding box center [96, 522] width 83 height 11
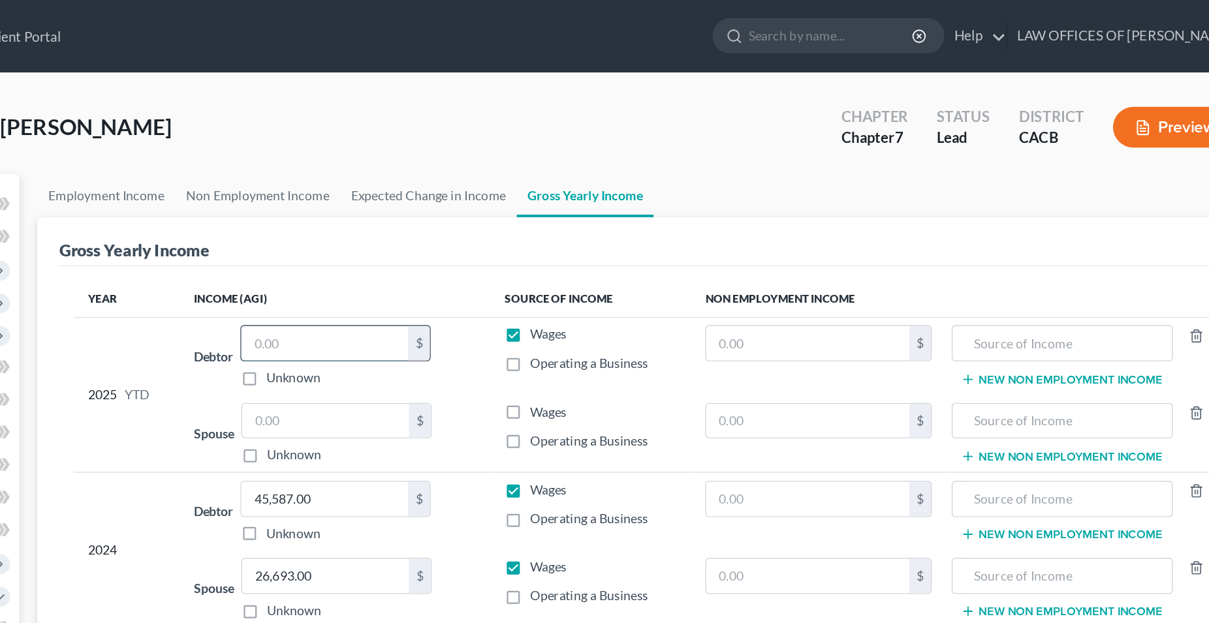
click at [504, 245] on input "text" at bounding box center [520, 247] width 120 height 25
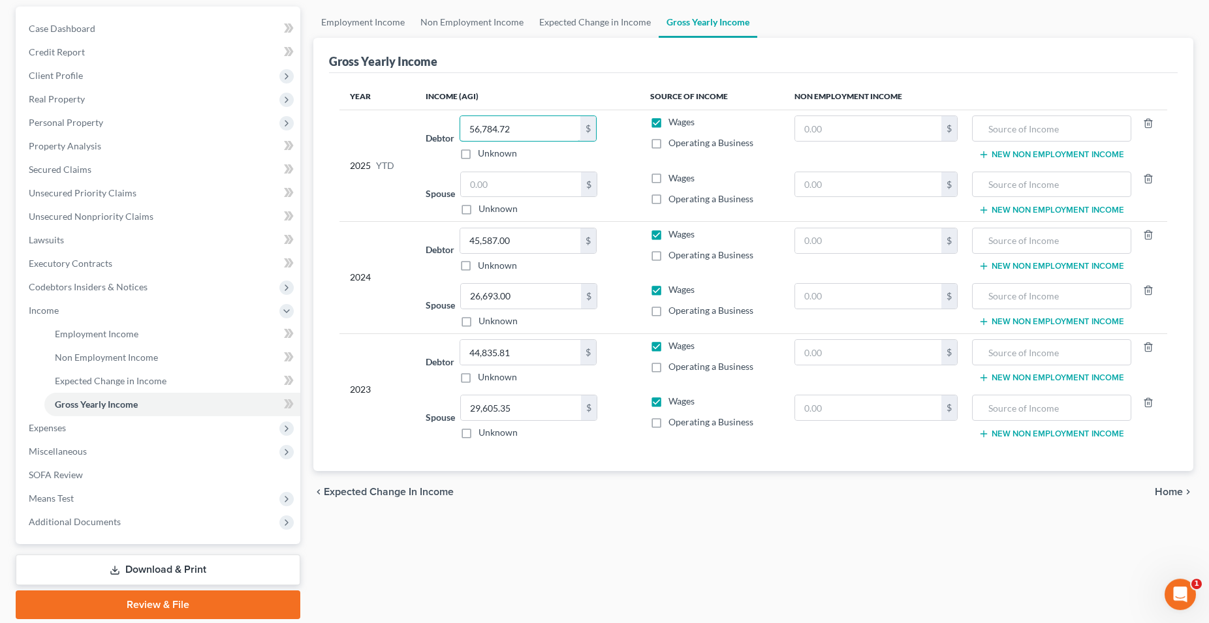
scroll to position [112, 0]
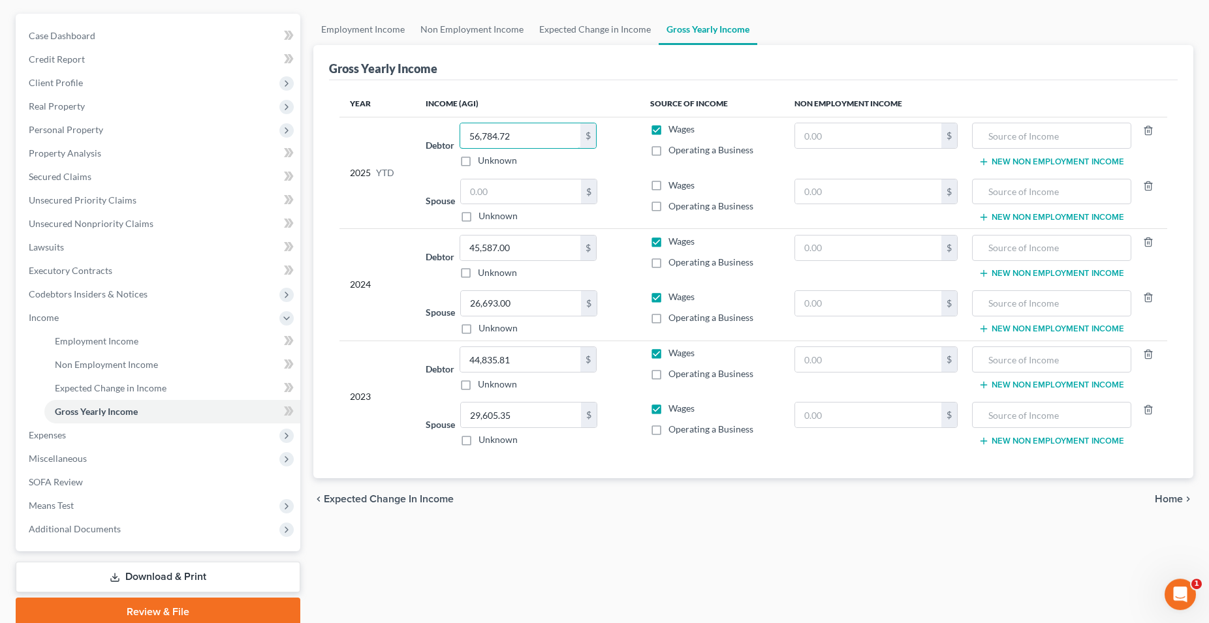
type input "56,784.72"
click at [1168, 501] on span "Home" at bounding box center [1168, 499] width 28 height 10
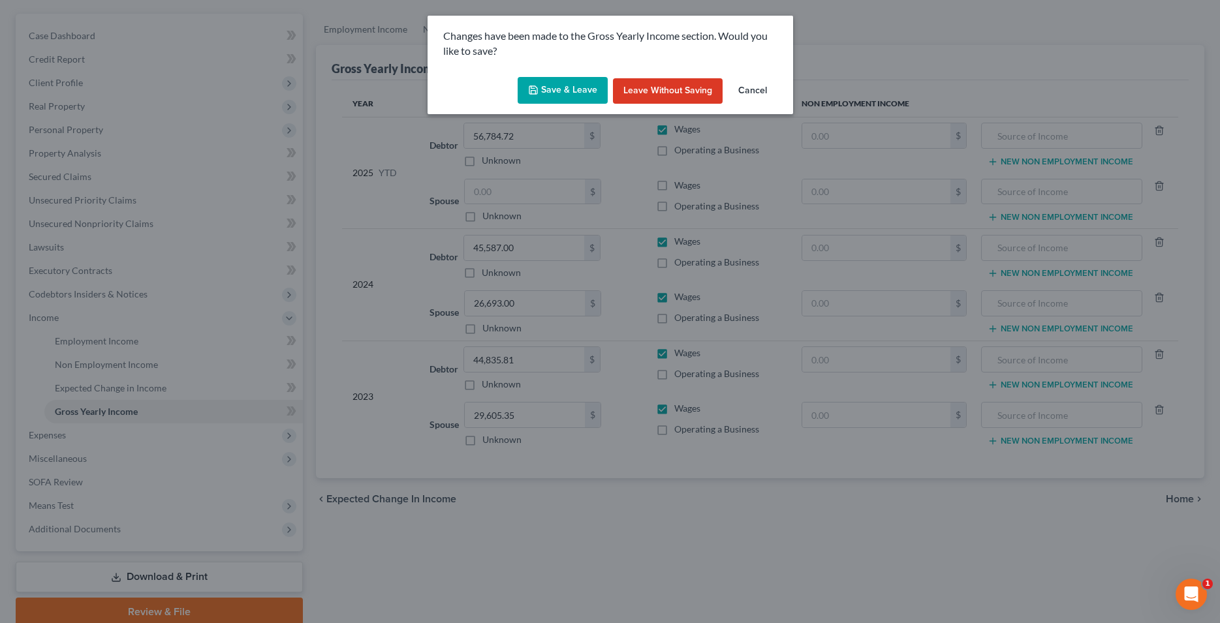
click at [574, 92] on button "Save & Leave" at bounding box center [562, 90] width 90 height 27
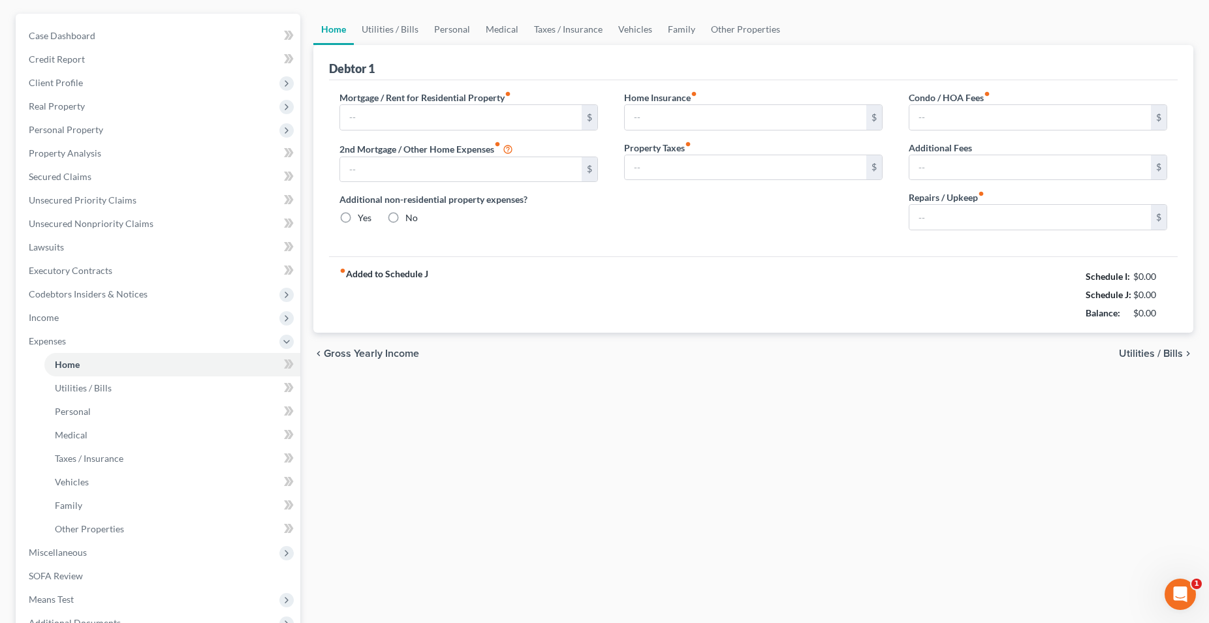
type input "1,825.00"
type input "0.00"
radio input "true"
type input "0.00"
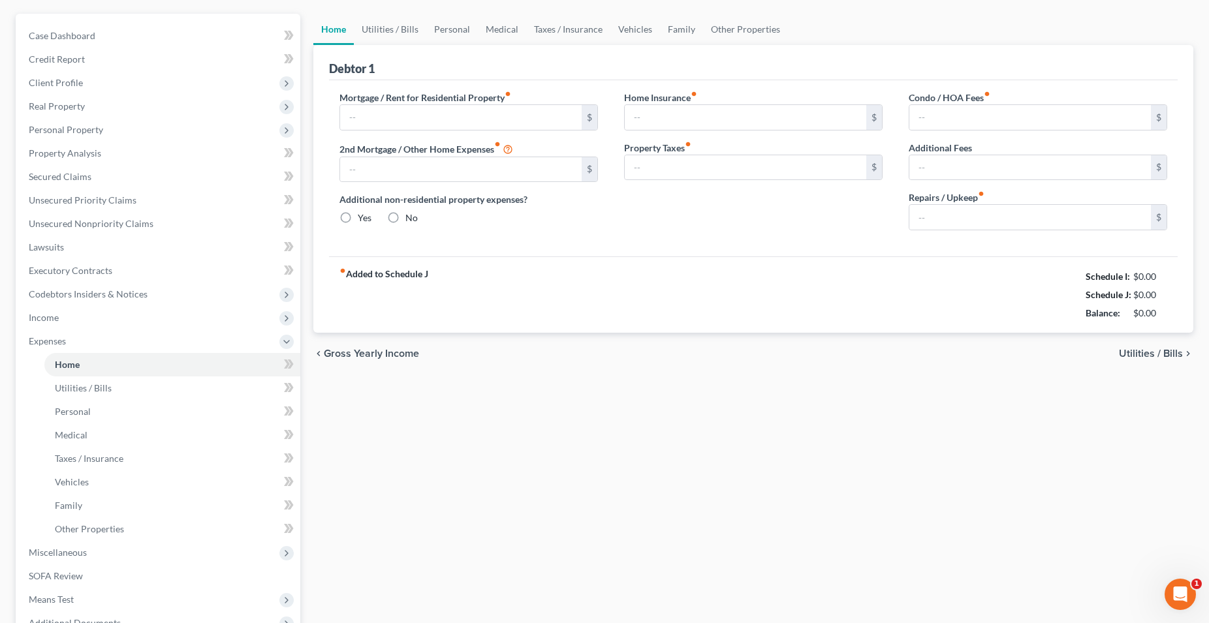
type input "0.00"
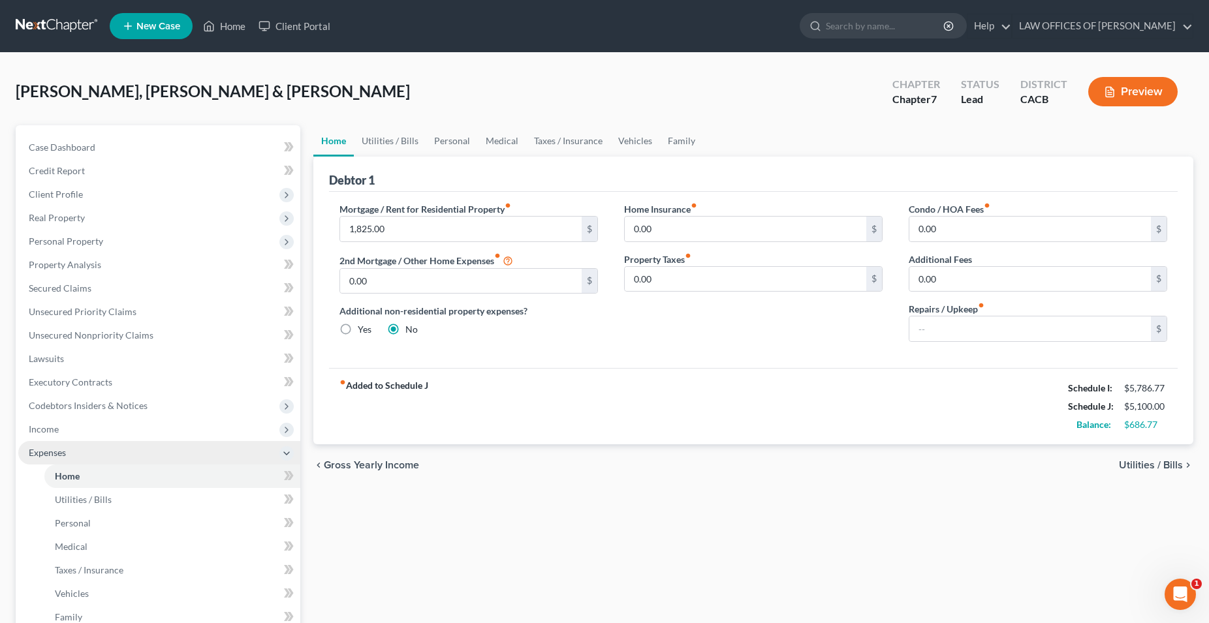
click at [52, 454] on span "Expenses" at bounding box center [47, 452] width 37 height 11
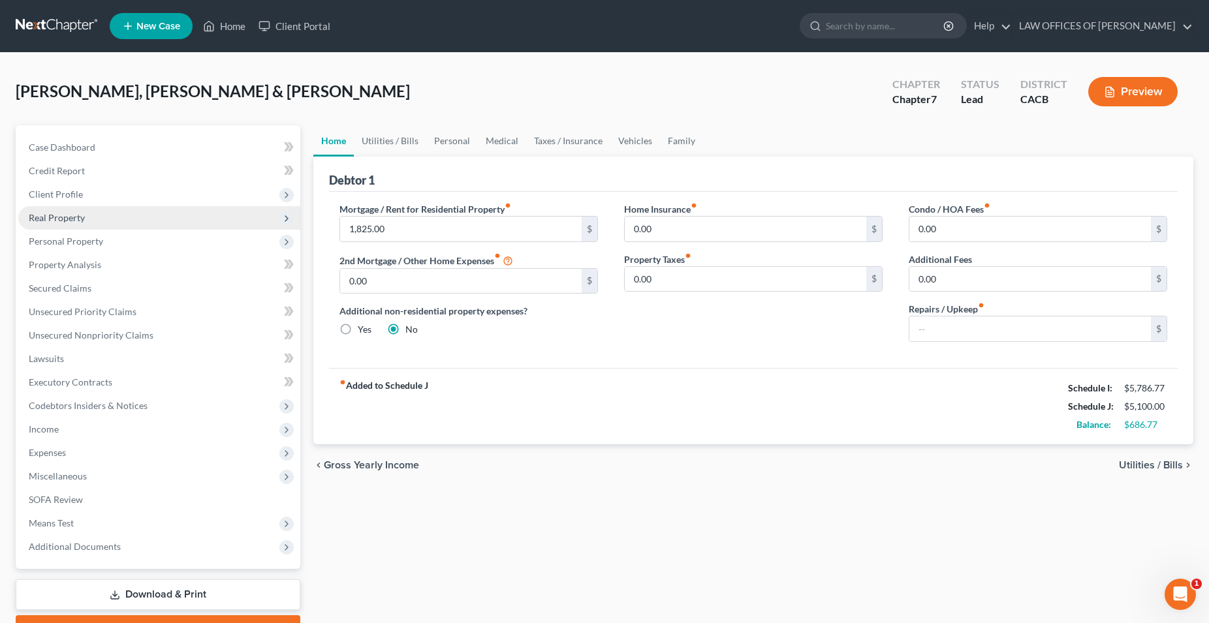
click at [69, 224] on span "Real Property" at bounding box center [159, 217] width 282 height 23
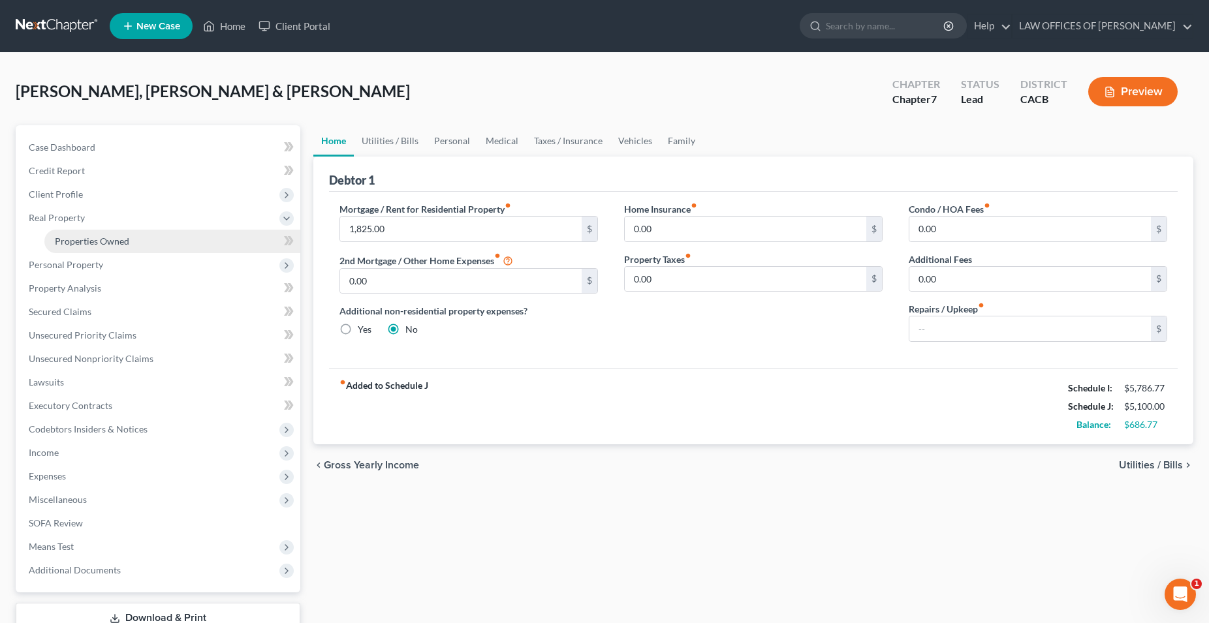
click at [90, 244] on span "Properties Owned" at bounding box center [92, 241] width 74 height 11
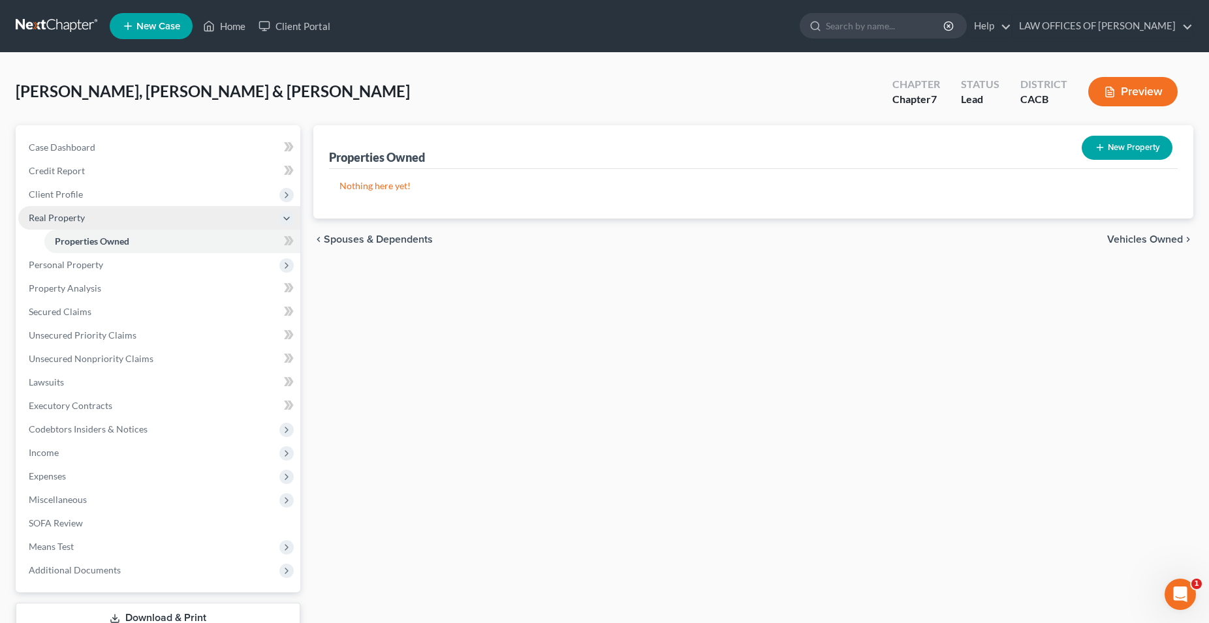
click at [69, 217] on span "Real Property" at bounding box center [57, 217] width 56 height 11
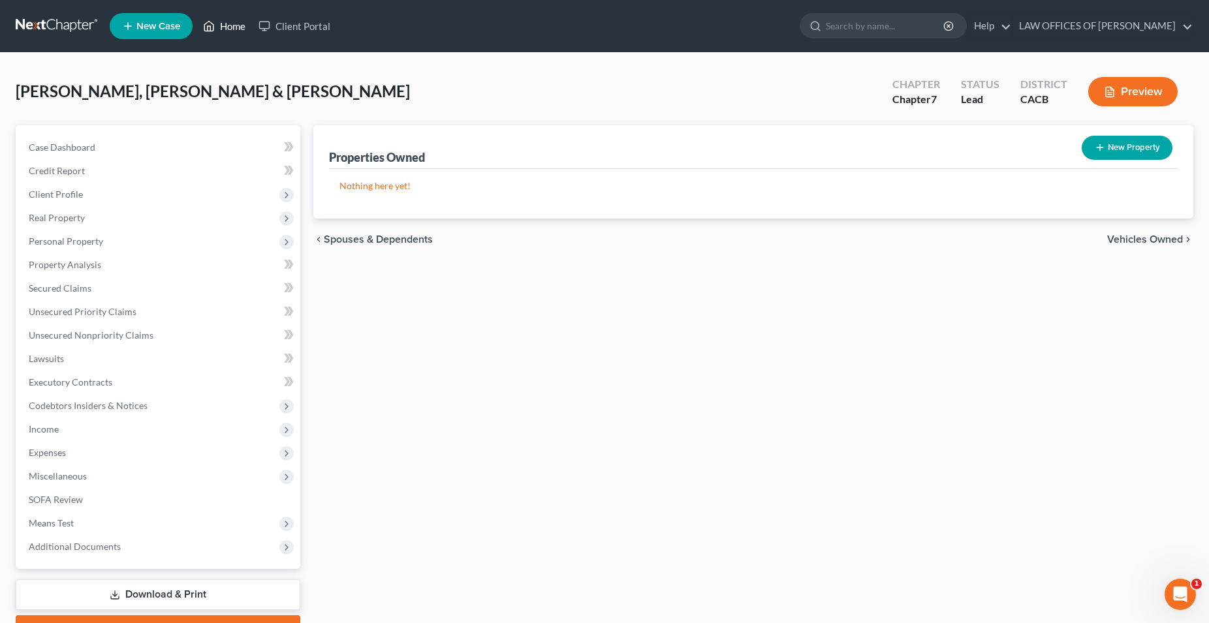
click at [239, 33] on link "Home" at bounding box center [223, 25] width 55 height 23
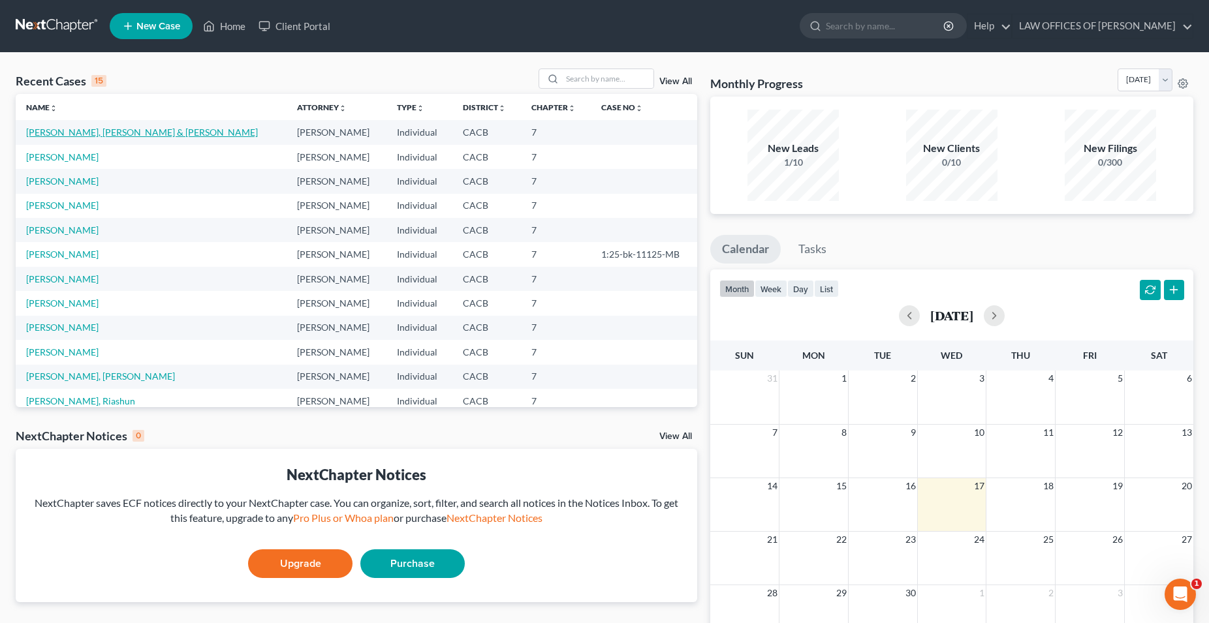
click at [124, 137] on link "[PERSON_NAME], [PERSON_NAME] & [PERSON_NAME]" at bounding box center [142, 132] width 232 height 11
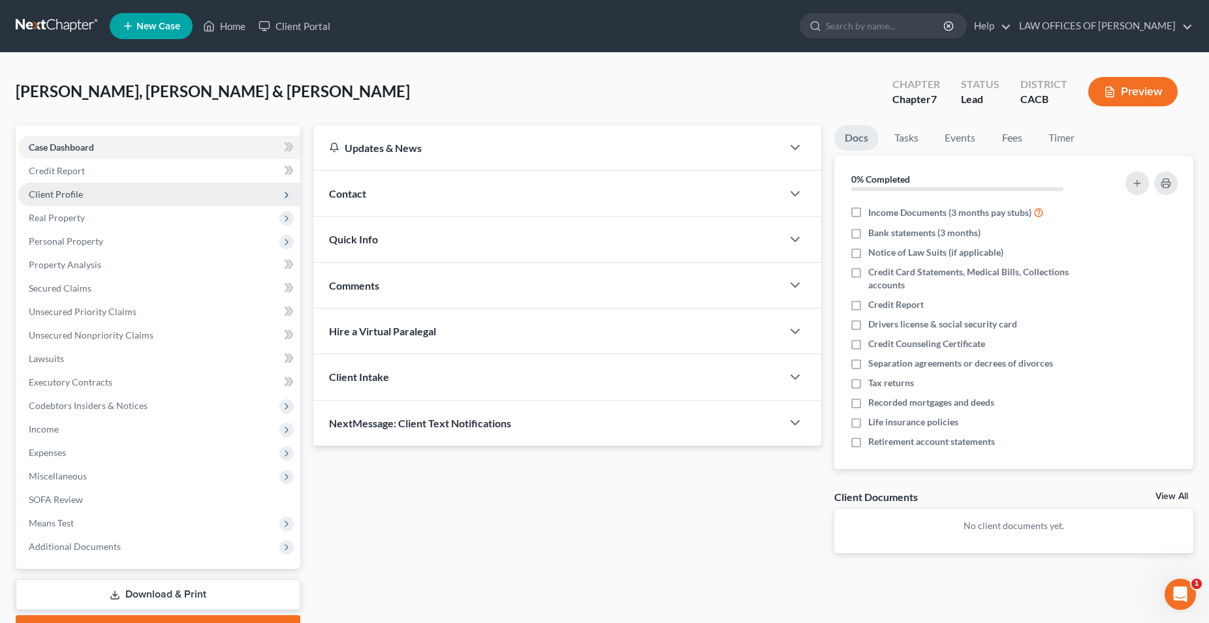
click at [74, 196] on span "Client Profile" at bounding box center [56, 194] width 54 height 11
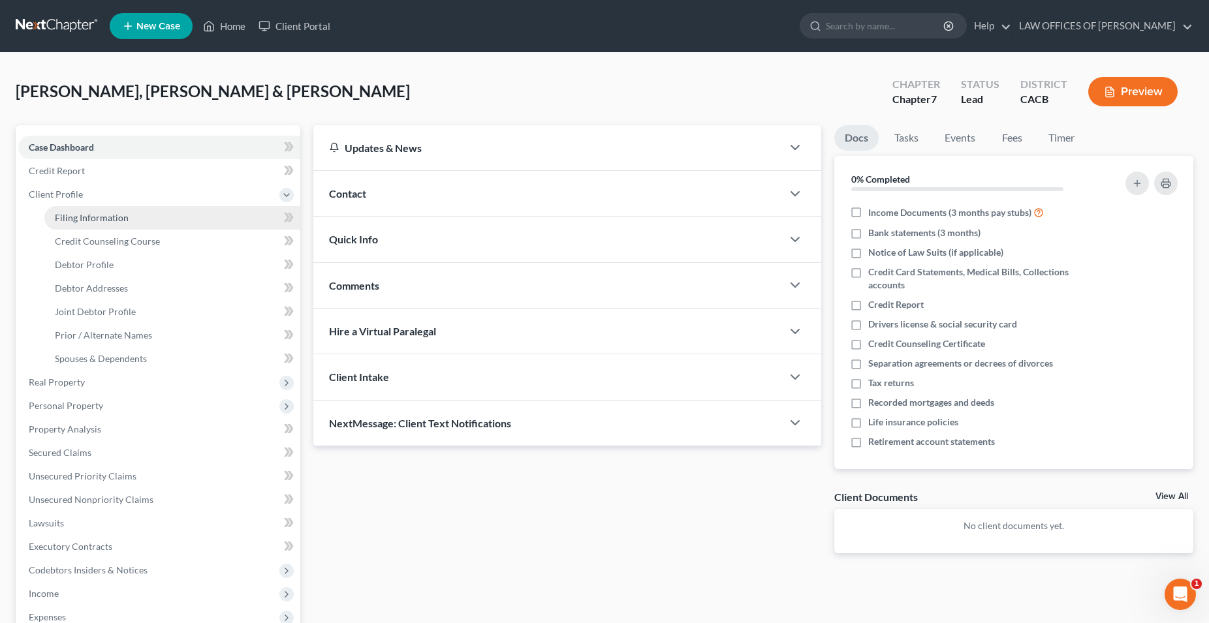
click at [116, 217] on span "Filing Information" at bounding box center [92, 217] width 74 height 11
select select "1"
select select "0"
select select "4"
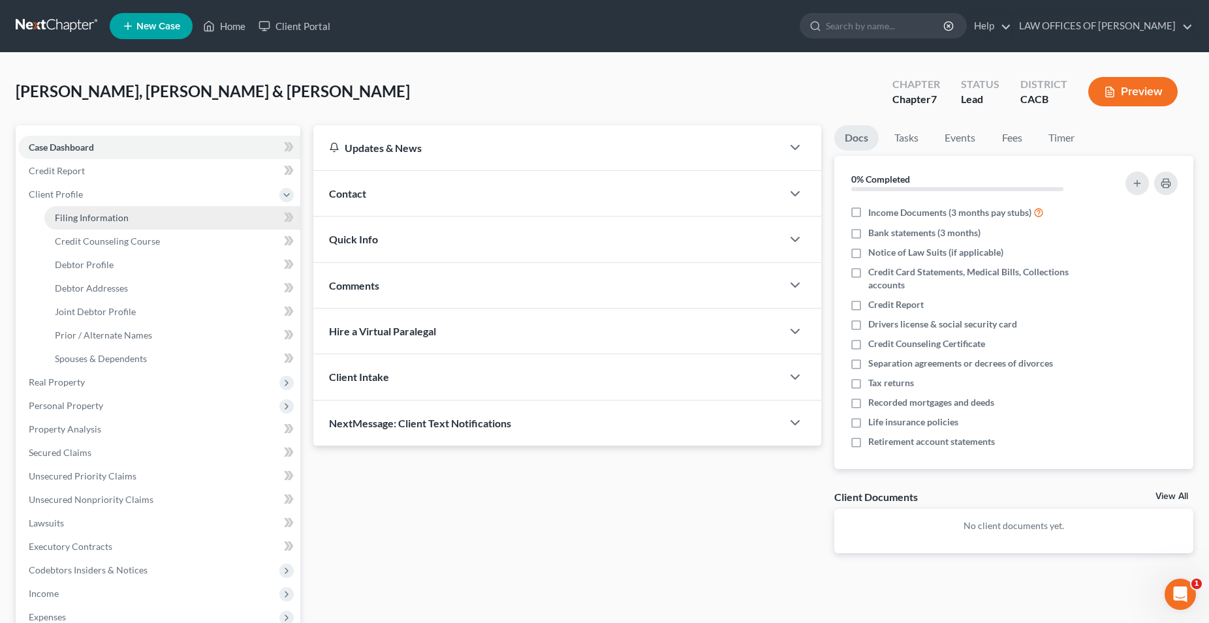
select select "0"
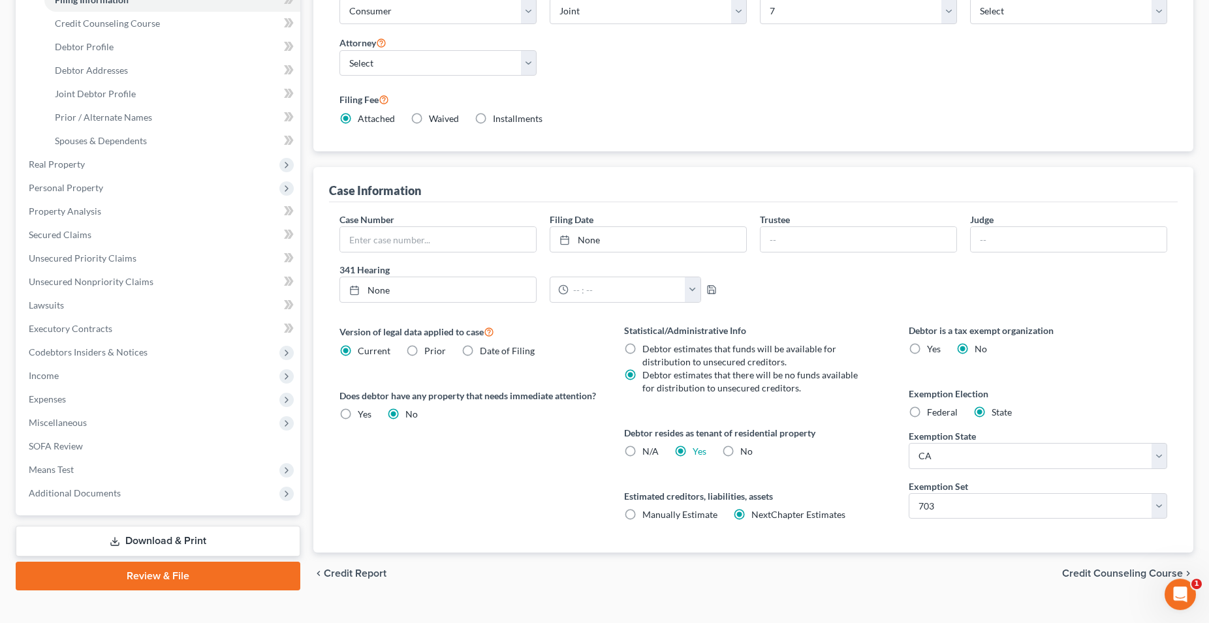
scroll to position [238, 0]
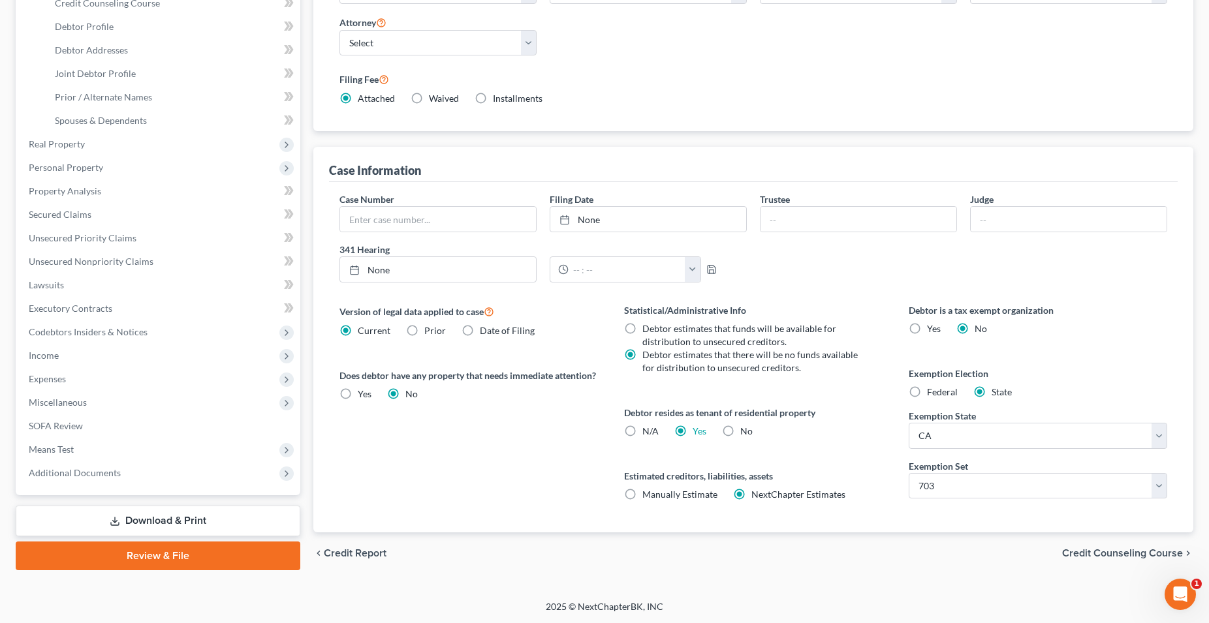
click at [1099, 553] on span "Credit Counseling Course" at bounding box center [1122, 553] width 121 height 10
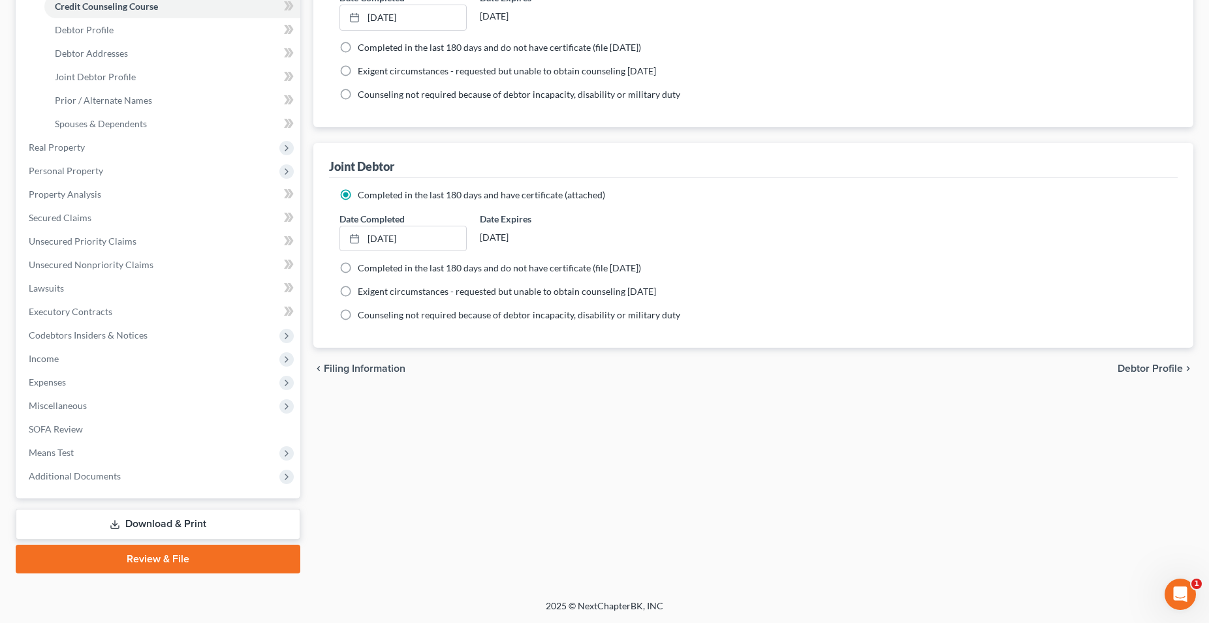
scroll to position [234, 0]
click at [1145, 369] on span "Debtor Profile" at bounding box center [1149, 370] width 65 height 10
select select "1"
select select "3"
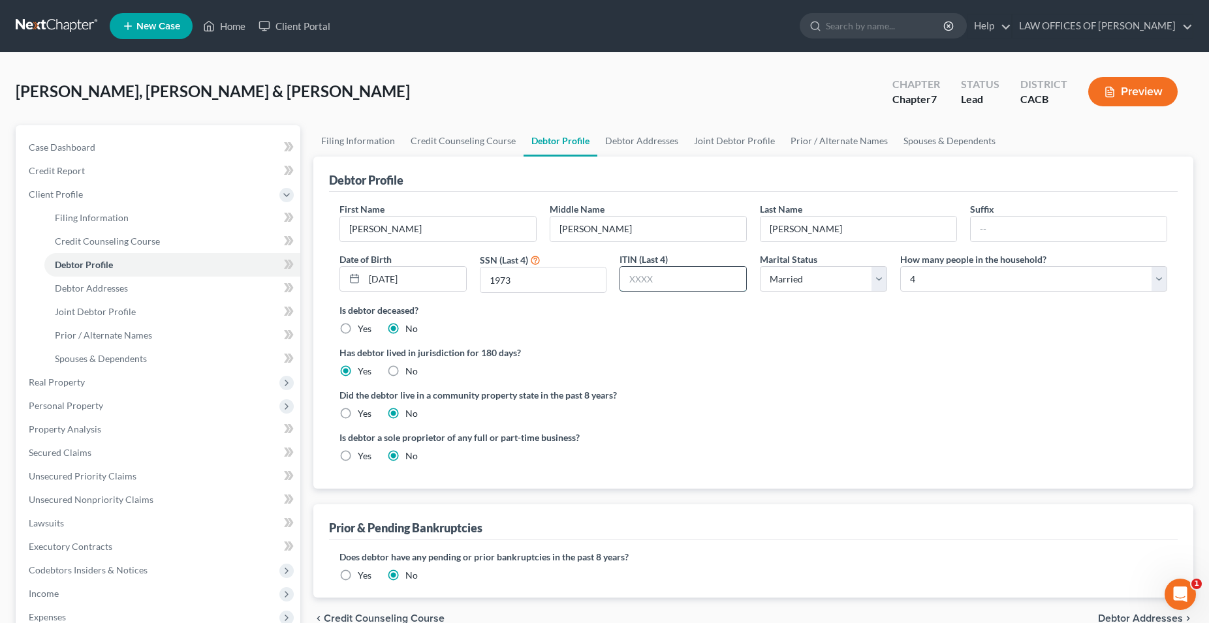
click at [640, 281] on input "text" at bounding box center [683, 279] width 126 height 25
type input "7125"
click at [667, 350] on label "Has debtor lived in jurisdiction for 180 days?" at bounding box center [752, 353] width 827 height 14
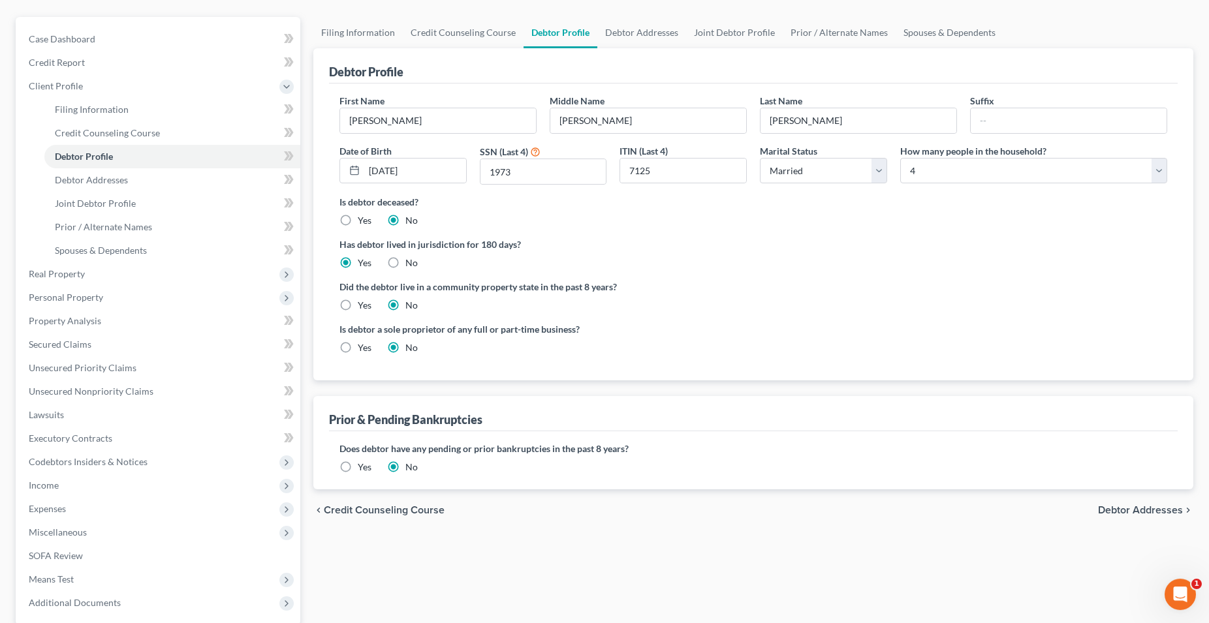
scroll to position [133, 0]
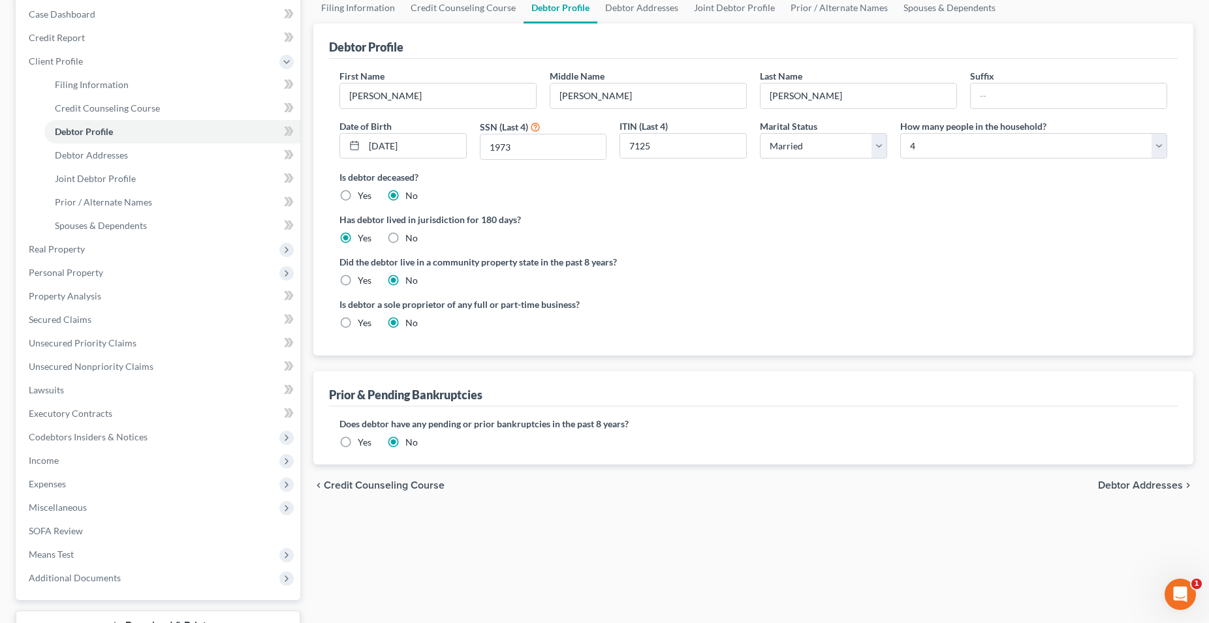
click at [1118, 490] on span "Debtor Addresses" at bounding box center [1140, 485] width 85 height 10
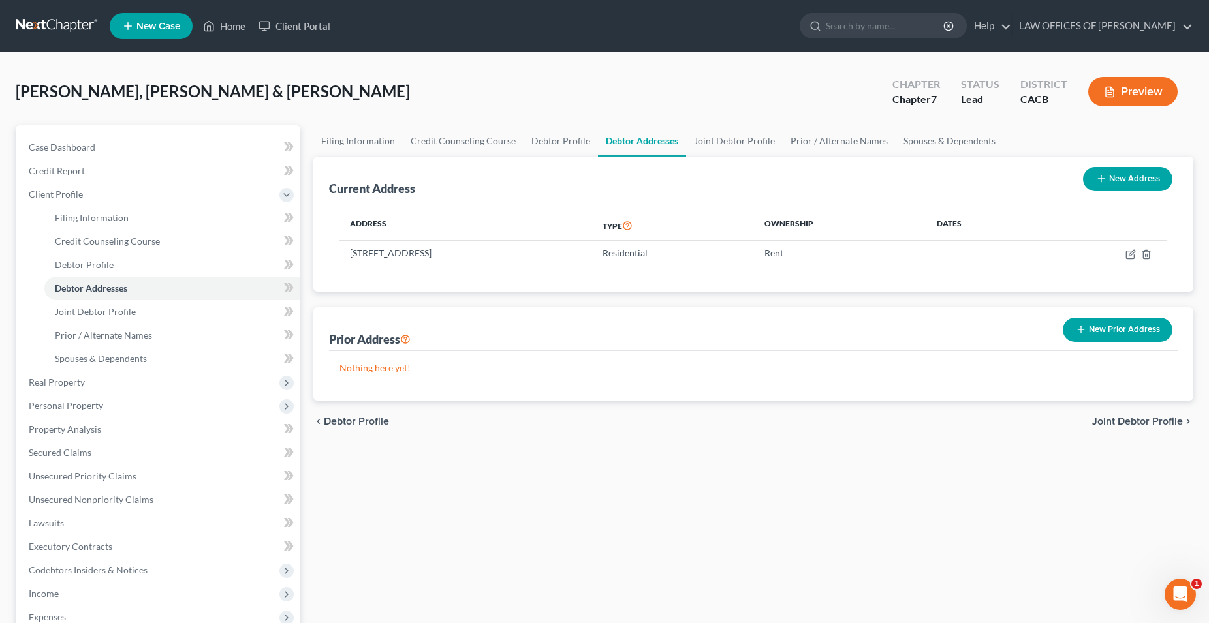
click at [1109, 421] on span "Joint Debtor Profile" at bounding box center [1137, 421] width 91 height 10
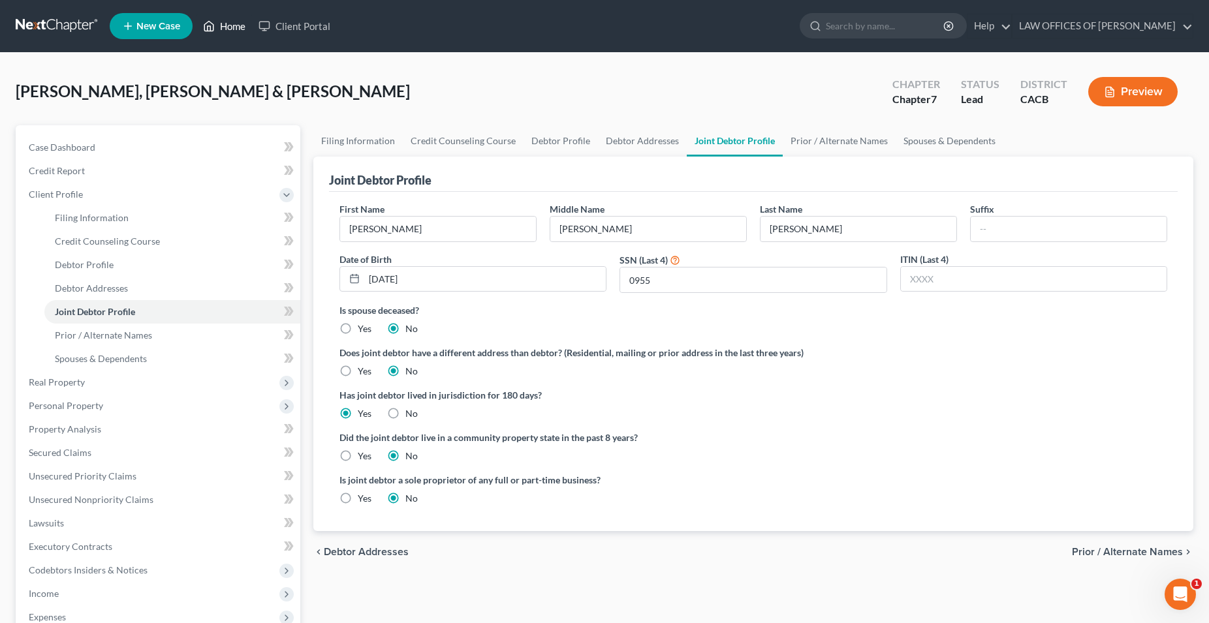
click at [245, 28] on link "Home" at bounding box center [223, 25] width 55 height 23
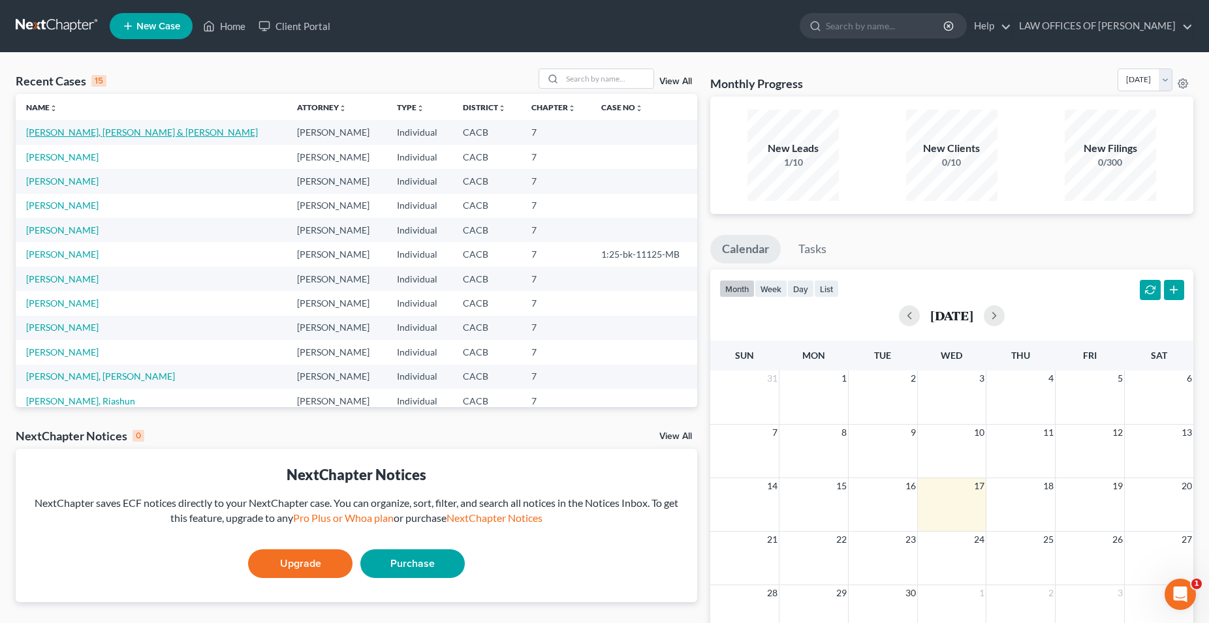
click at [139, 138] on link "[PERSON_NAME], [PERSON_NAME] & [PERSON_NAME]" at bounding box center [142, 132] width 232 height 11
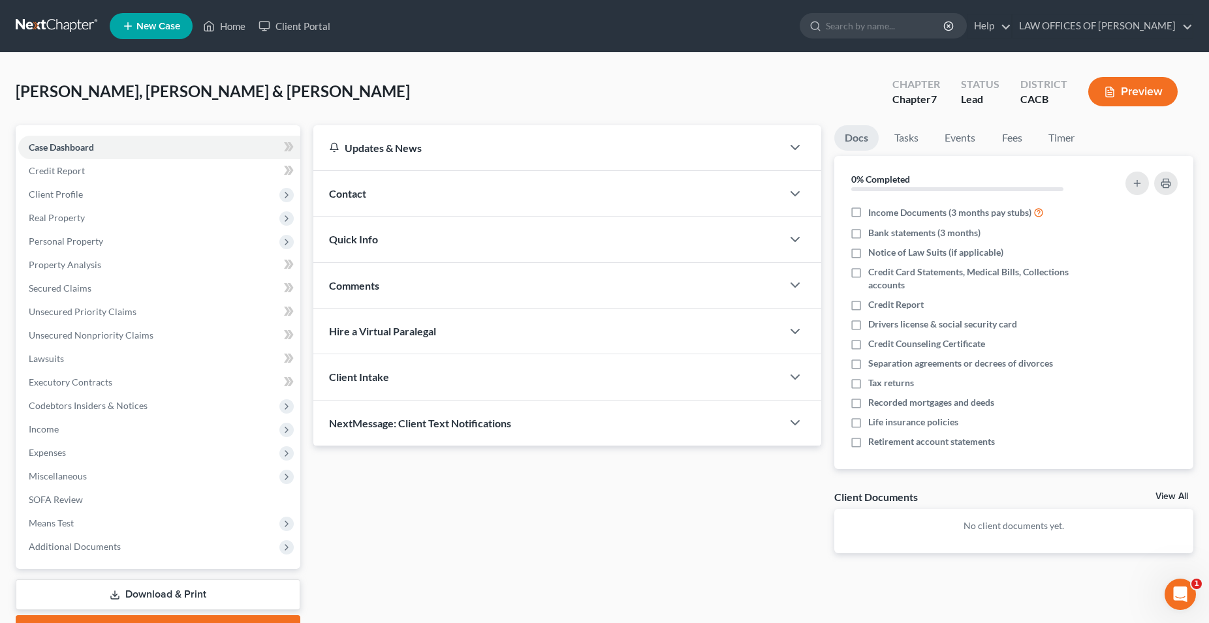
click at [192, 593] on link "Download & Print" at bounding box center [158, 594] width 285 height 31
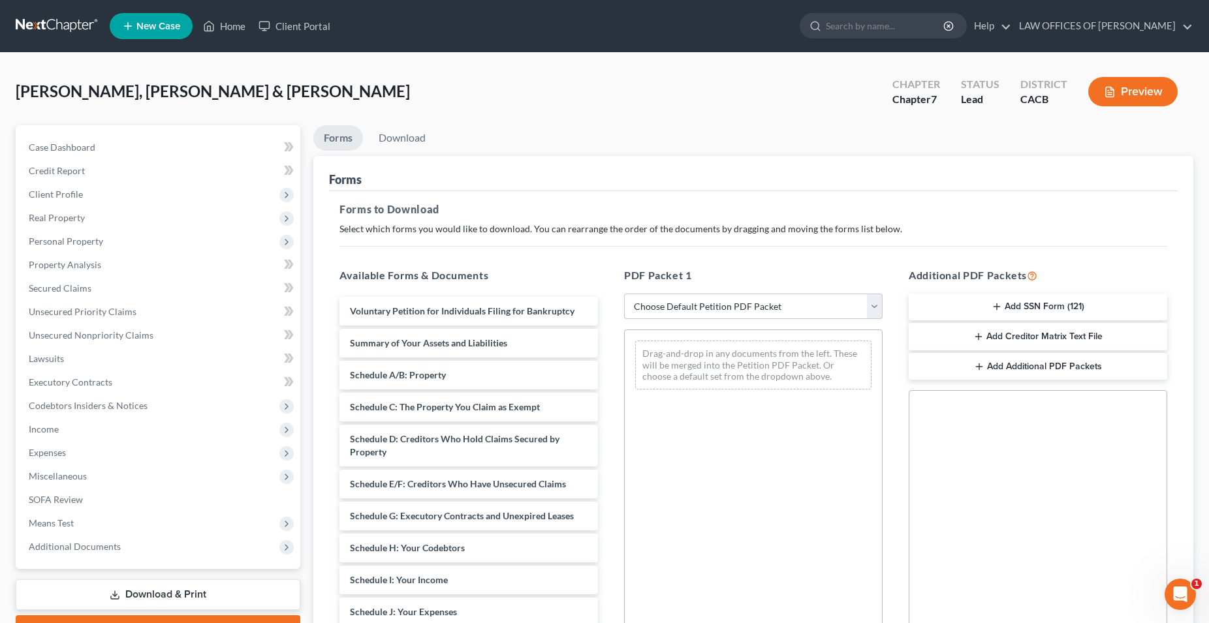
click at [624, 294] on select "Choose Default Petition PDF Packet Complete Bankruptcy Petition (all forms and …" at bounding box center [753, 307] width 258 height 26
select select "0"
click option "Complete Bankruptcy Petition (all forms and schedules)" at bounding box center [0, 0] width 0 height 0
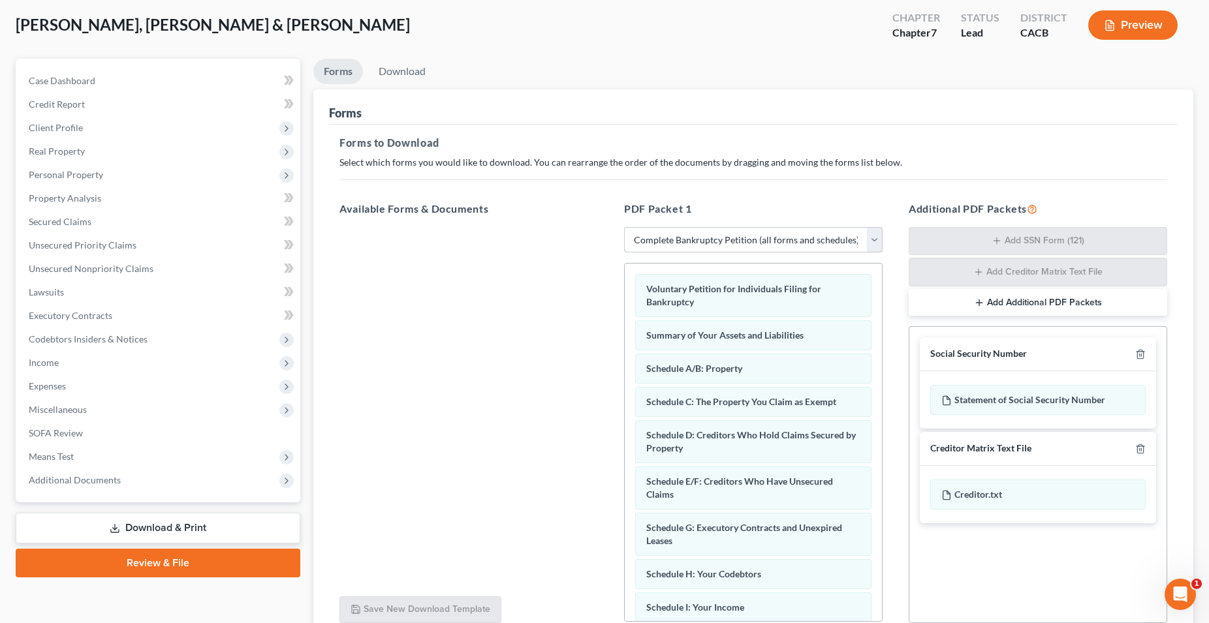
scroll to position [133, 0]
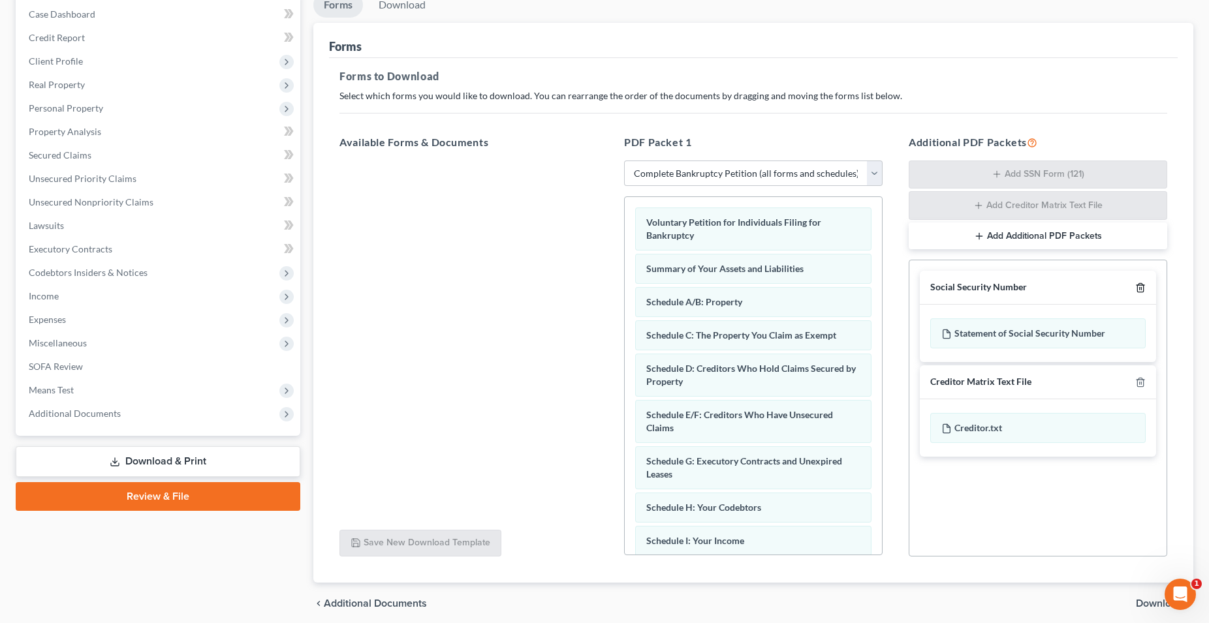
click at [1140, 290] on icon "button" at bounding box center [1140, 288] width 10 height 10
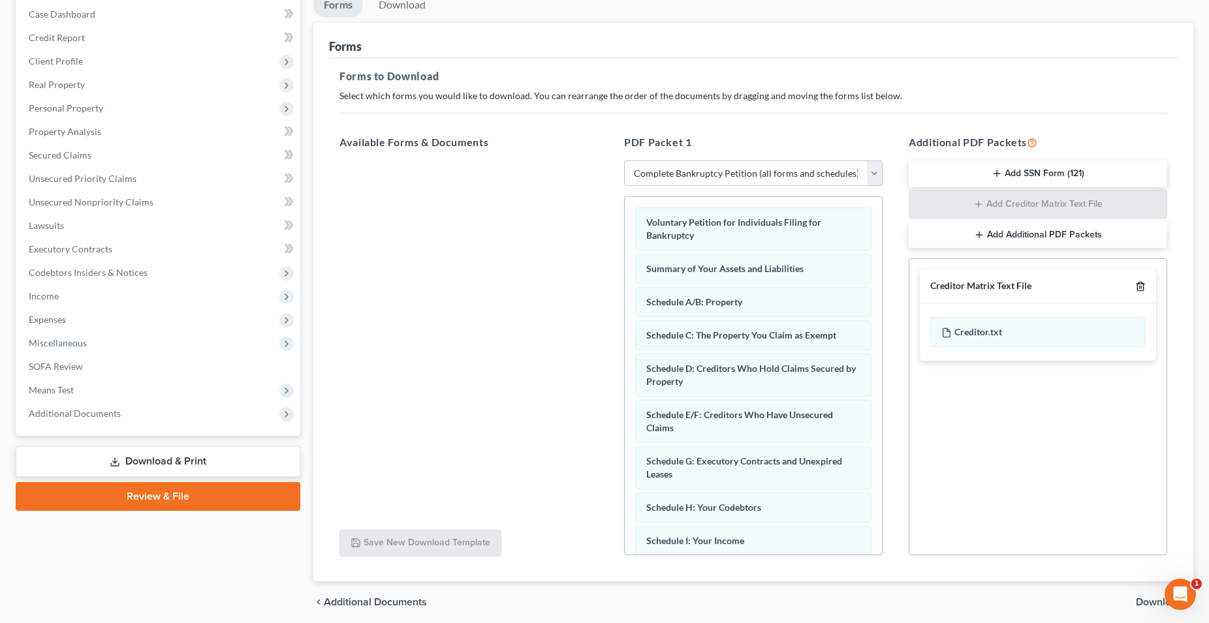
click at [1140, 290] on icon "button" at bounding box center [1140, 287] width 6 height 8
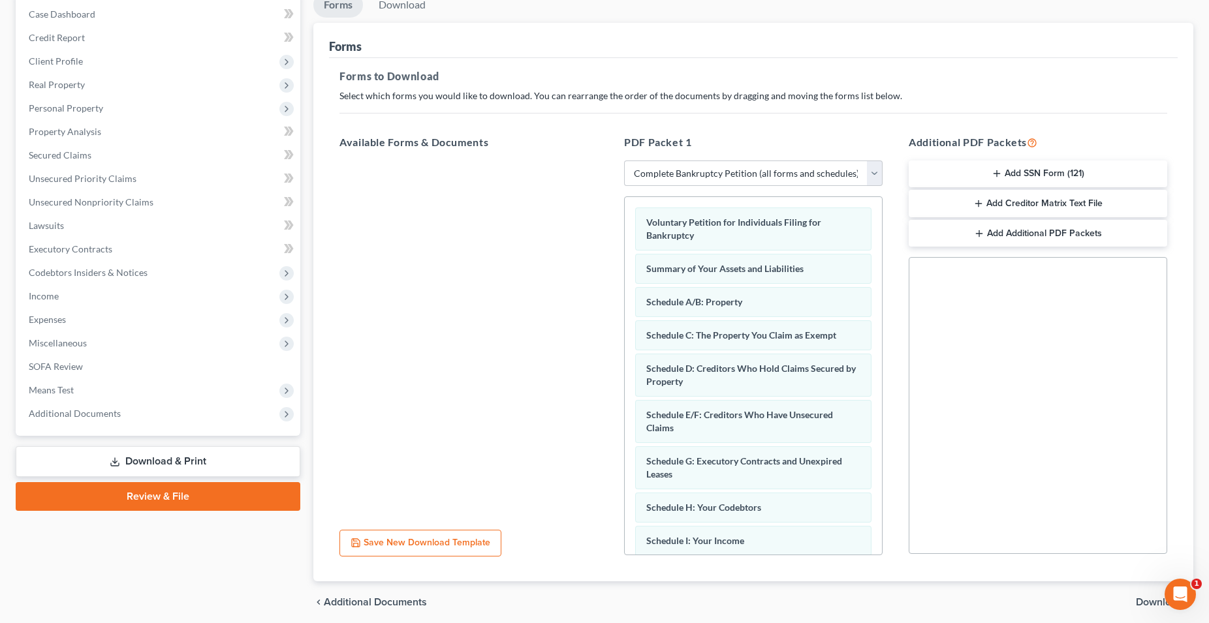
scroll to position [182, 0]
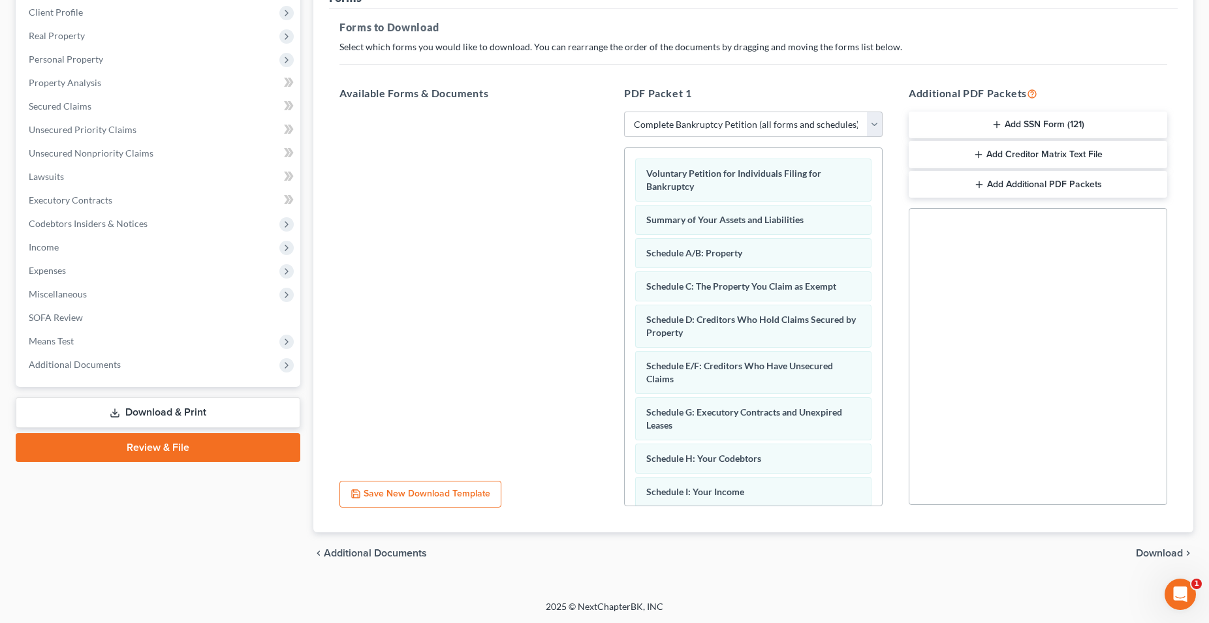
click at [1153, 549] on span "Download" at bounding box center [1158, 553] width 47 height 10
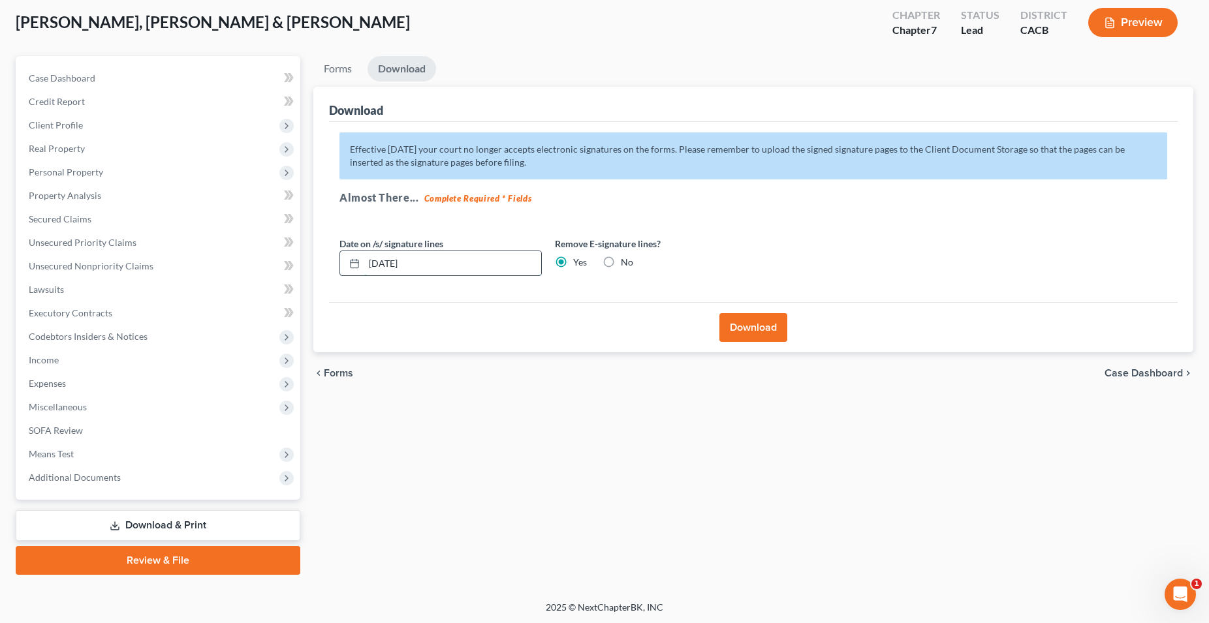
click at [476, 267] on input "[DATE]" at bounding box center [452, 263] width 177 height 25
drag, startPoint x: 476, startPoint y: 267, endPoint x: 354, endPoint y: 261, distance: 121.5
click at [364, 261] on input "[DATE]" at bounding box center [452, 263] width 177 height 25
click at [750, 328] on button "Download" at bounding box center [753, 327] width 68 height 29
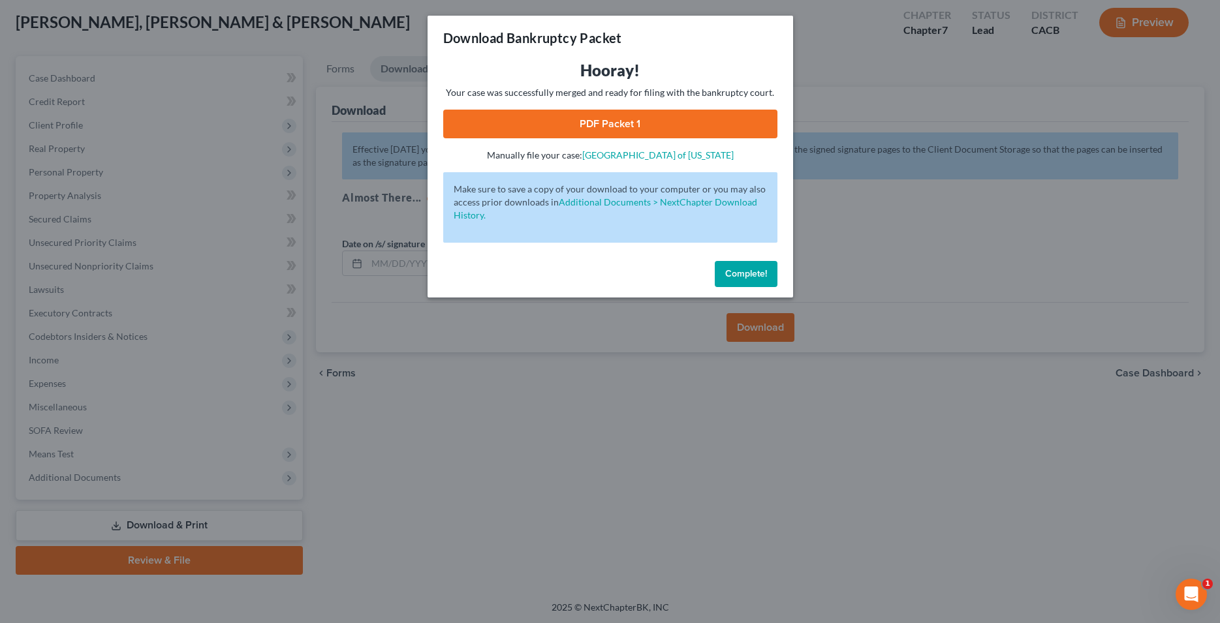
click at [594, 129] on link "PDF Packet 1" at bounding box center [610, 124] width 334 height 29
click at [757, 272] on span "Complete!" at bounding box center [746, 273] width 42 height 11
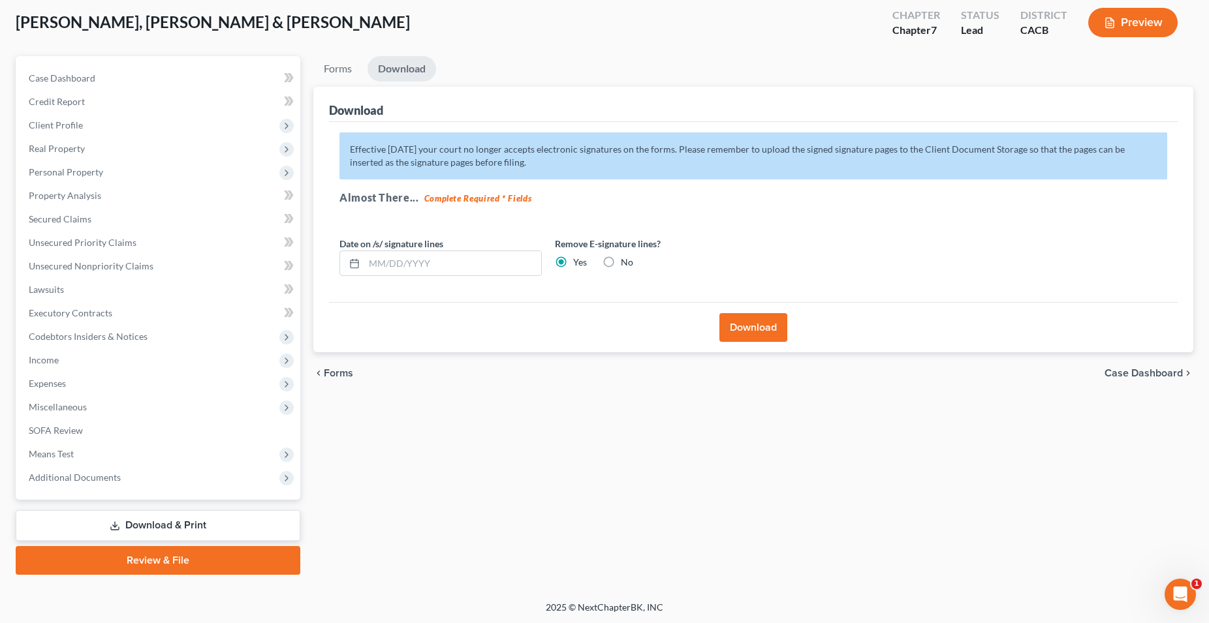
click at [512, 438] on div "Forms Download Forms Forms to Download Select which forms you would like to dow…" at bounding box center [753, 315] width 893 height 519
click at [172, 519] on link "Download & Print" at bounding box center [158, 525] width 285 height 31
click at [108, 477] on span "Additional Documents" at bounding box center [75, 477] width 92 height 11
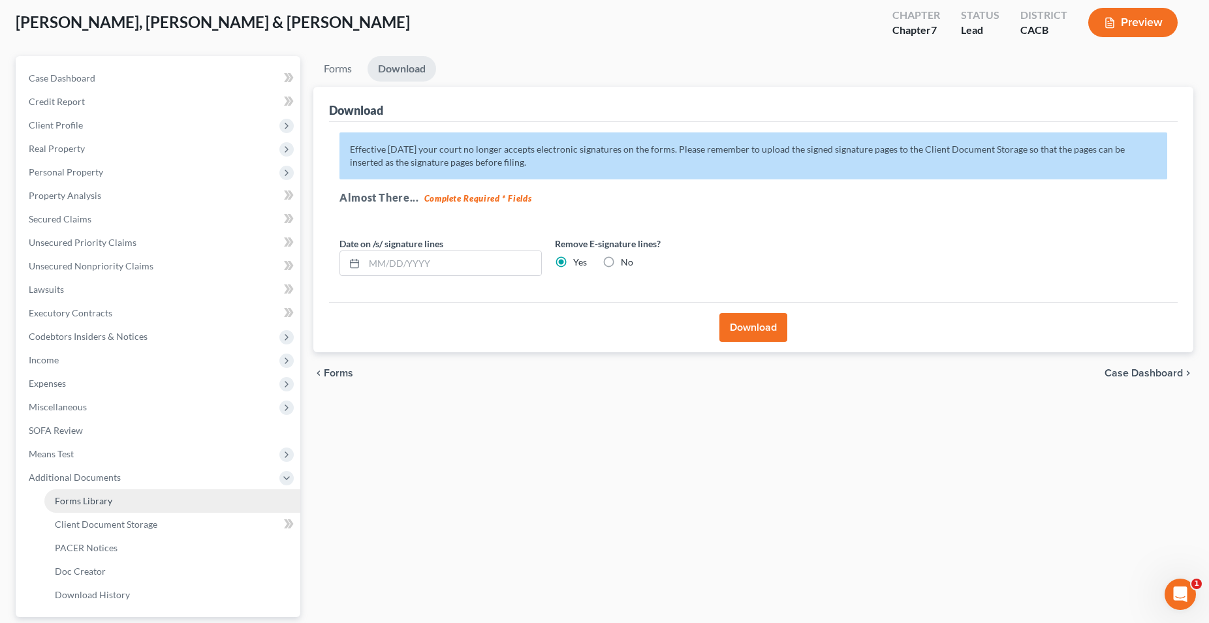
click at [96, 499] on span "Forms Library" at bounding box center [83, 500] width 57 height 11
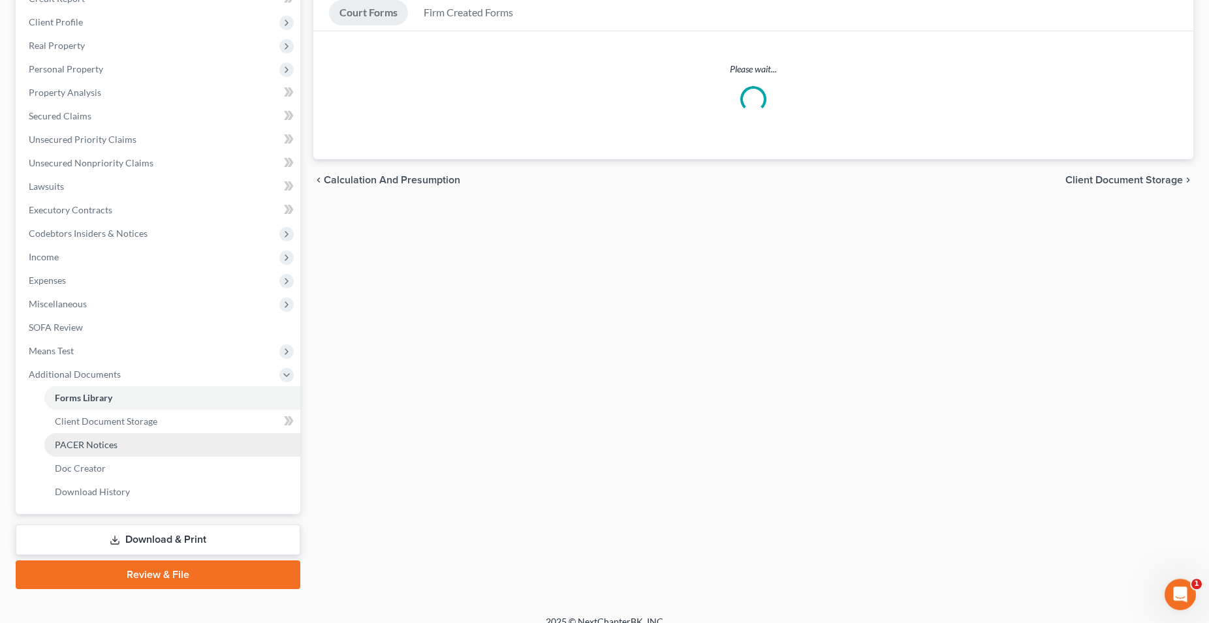
scroll to position [187, 0]
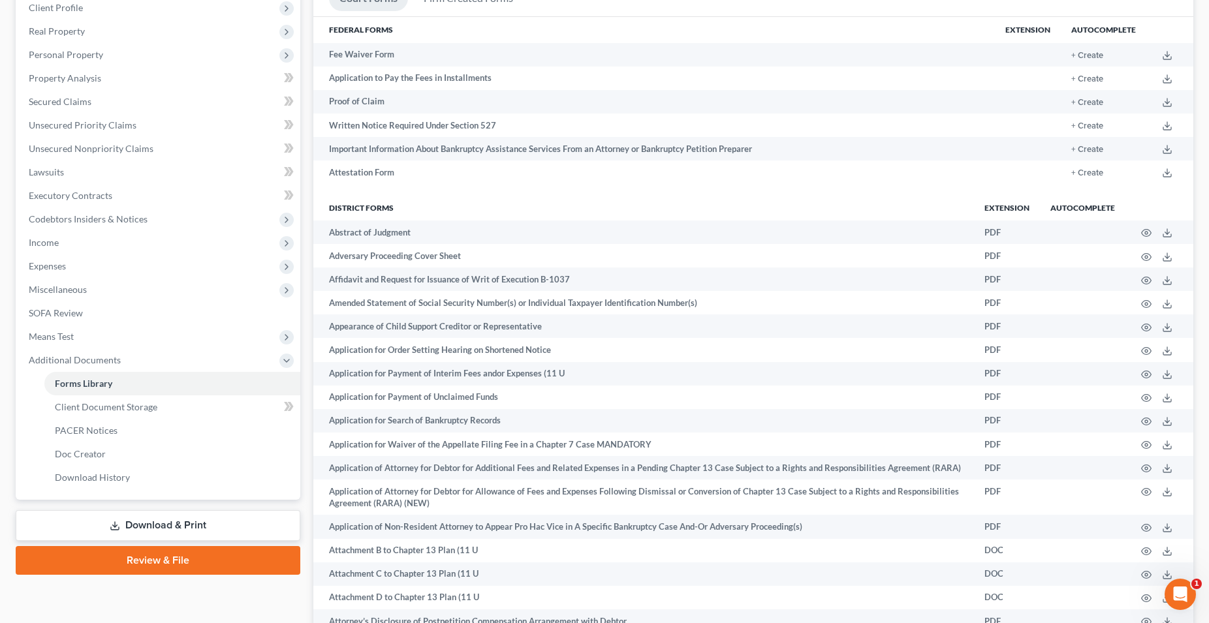
click at [161, 526] on link "Download & Print" at bounding box center [158, 525] width 285 height 31
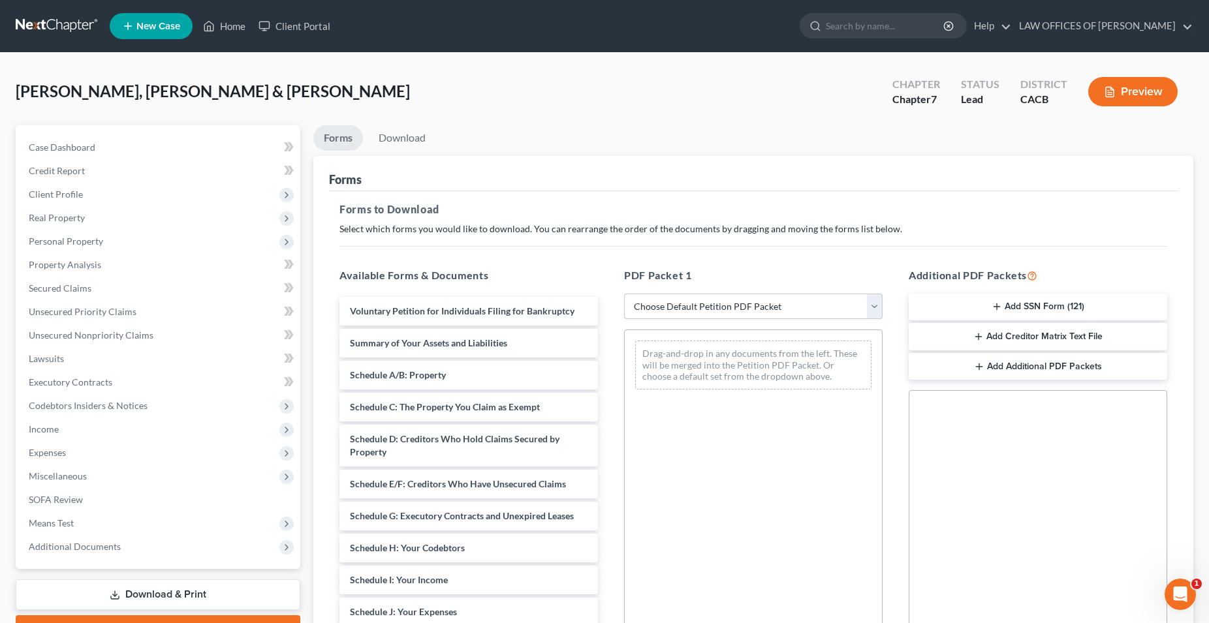
click at [624, 294] on select "Choose Default Petition PDF Packet Complete Bankruptcy Petition (all forms and …" at bounding box center [753, 307] width 258 height 26
select select "0"
click option "Complete Bankruptcy Petition (all forms and schedules)" at bounding box center [0, 0] width 0 height 0
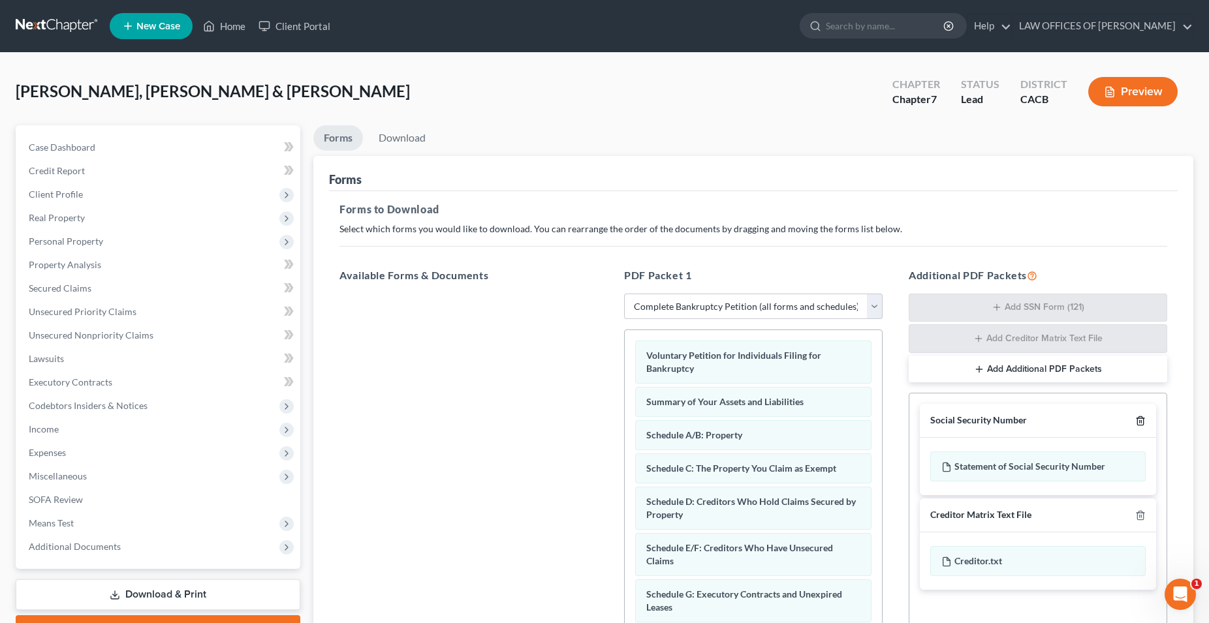
click at [1144, 421] on icon "button" at bounding box center [1140, 421] width 10 height 10
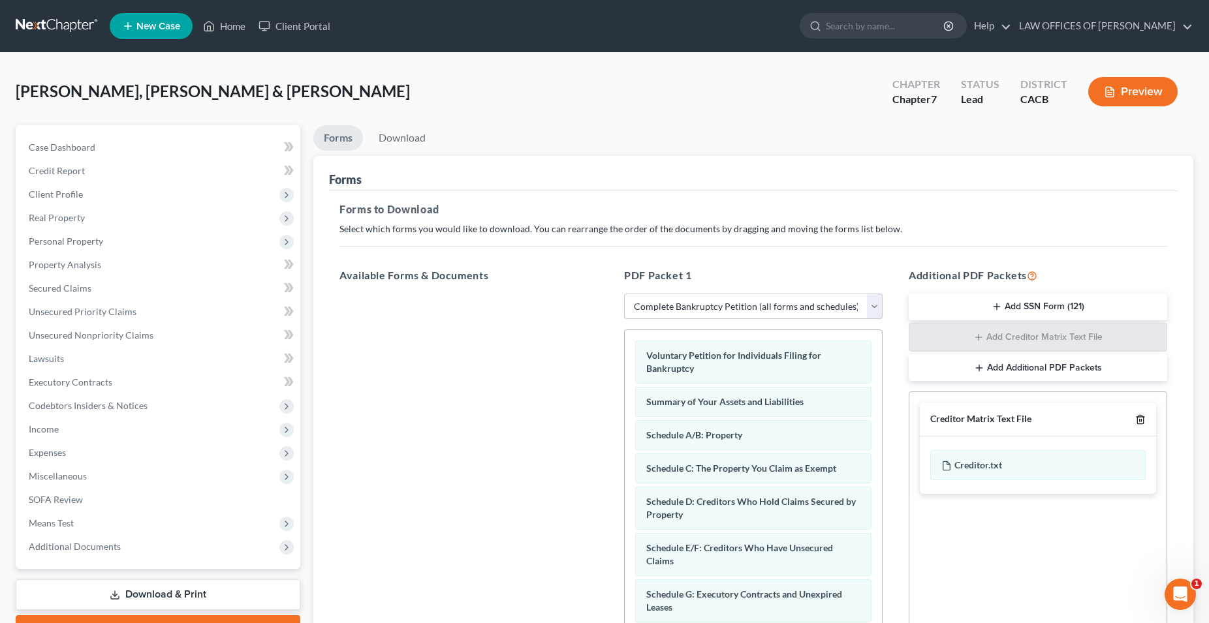
click at [1144, 421] on icon "button" at bounding box center [1140, 419] width 10 height 10
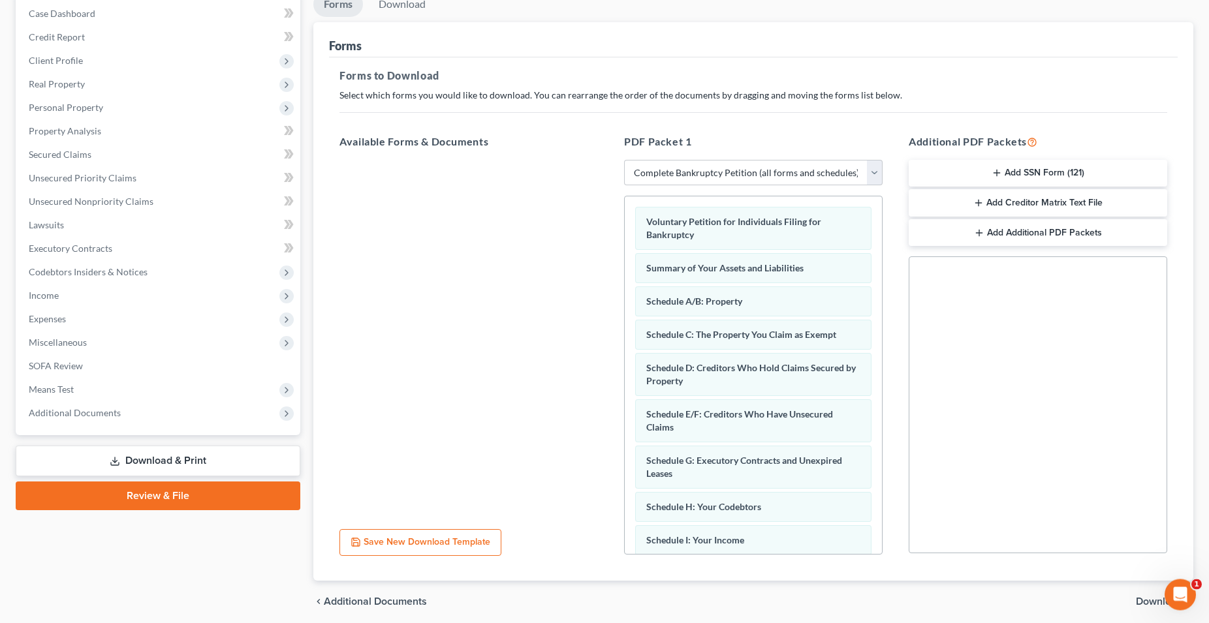
scroll to position [182, 0]
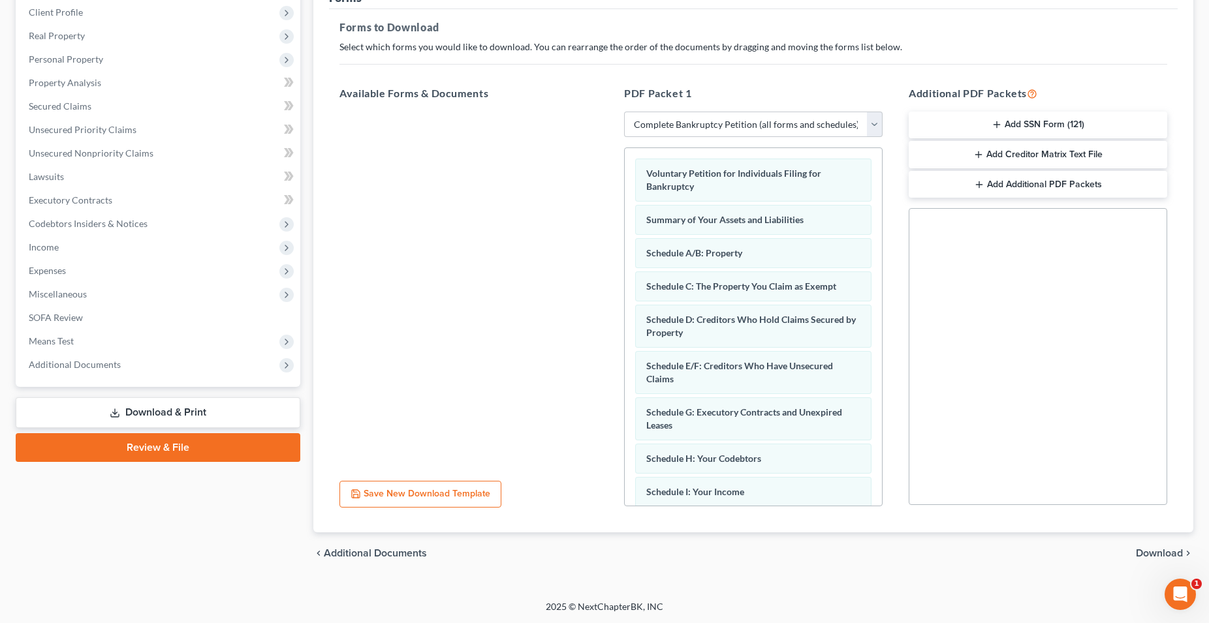
click at [1150, 549] on span "Download" at bounding box center [1158, 553] width 47 height 10
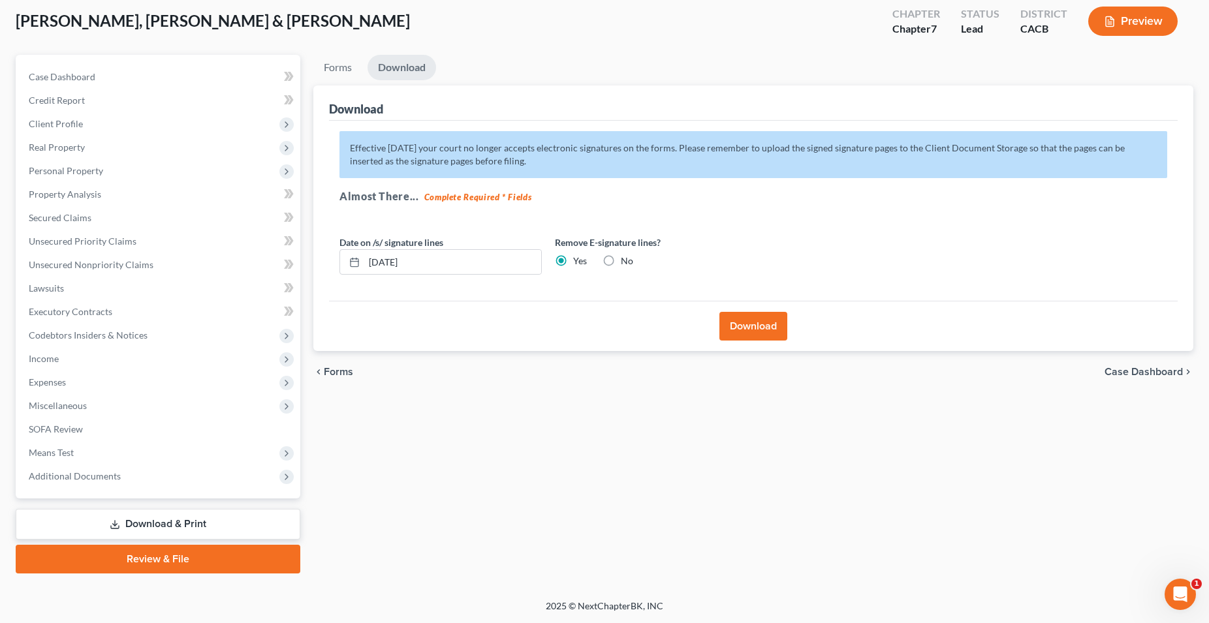
scroll to position [69, 0]
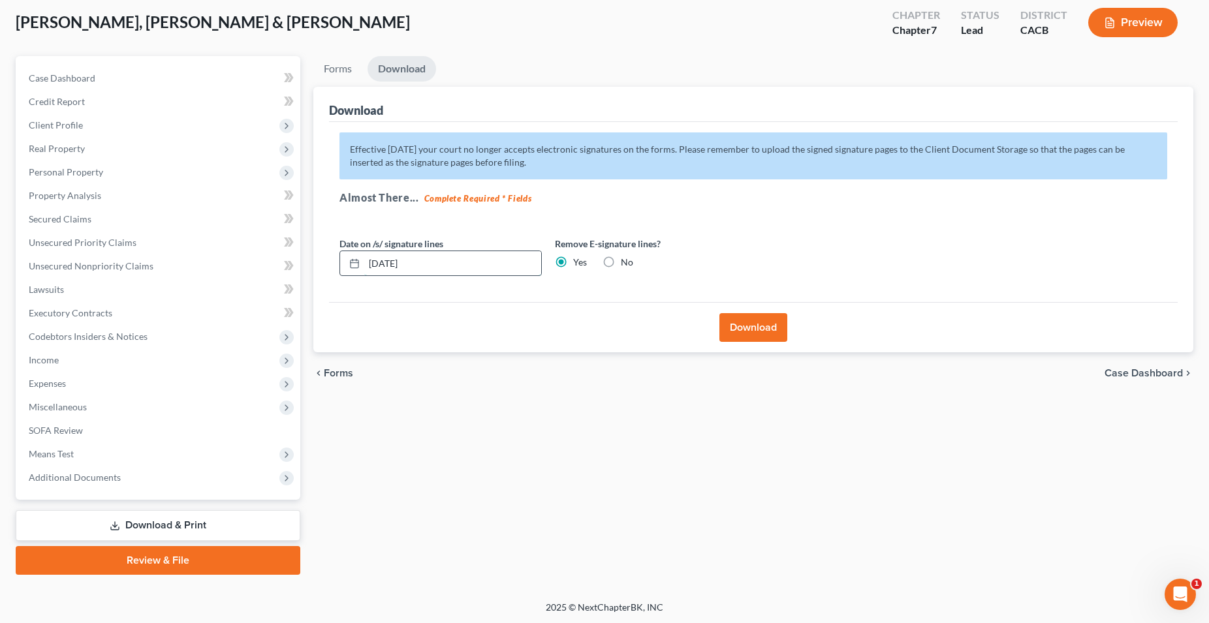
drag, startPoint x: 371, startPoint y: 258, endPoint x: 331, endPoint y: 249, distance: 41.5
click at [364, 251] on input "[DATE]" at bounding box center [452, 263] width 177 height 25
click at [754, 329] on button "Download" at bounding box center [753, 327] width 68 height 29
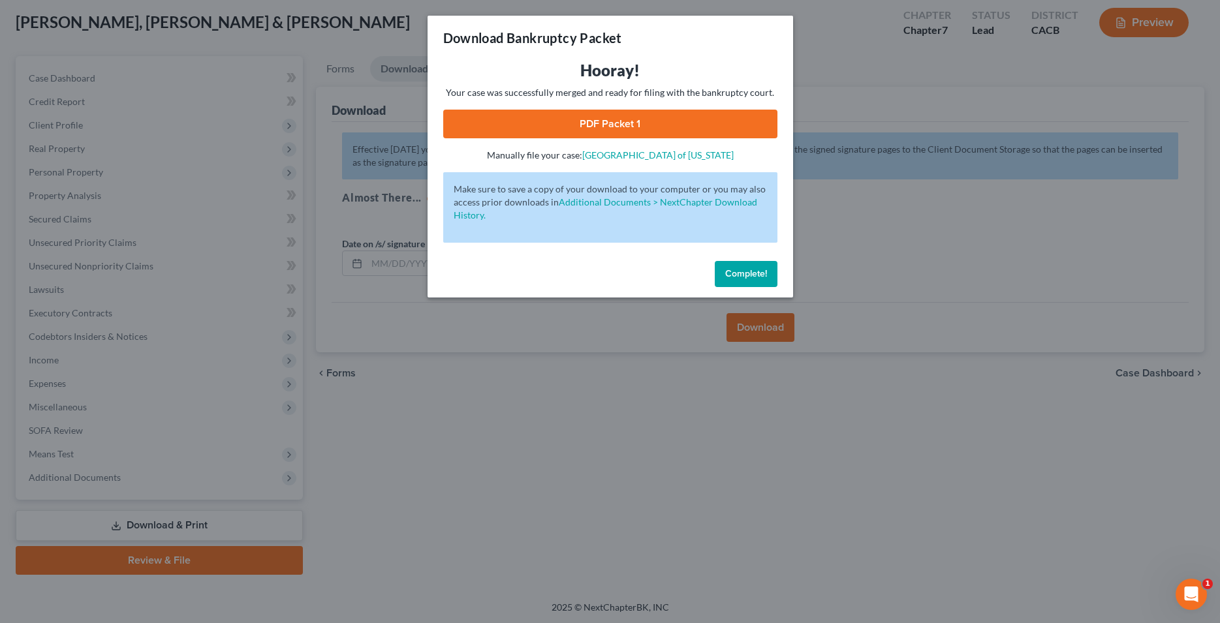
click at [625, 131] on link "PDF Packet 1" at bounding box center [610, 124] width 334 height 29
click at [727, 272] on span "Complete!" at bounding box center [746, 273] width 42 height 11
